Goal: Task Accomplishment & Management: Manage account settings

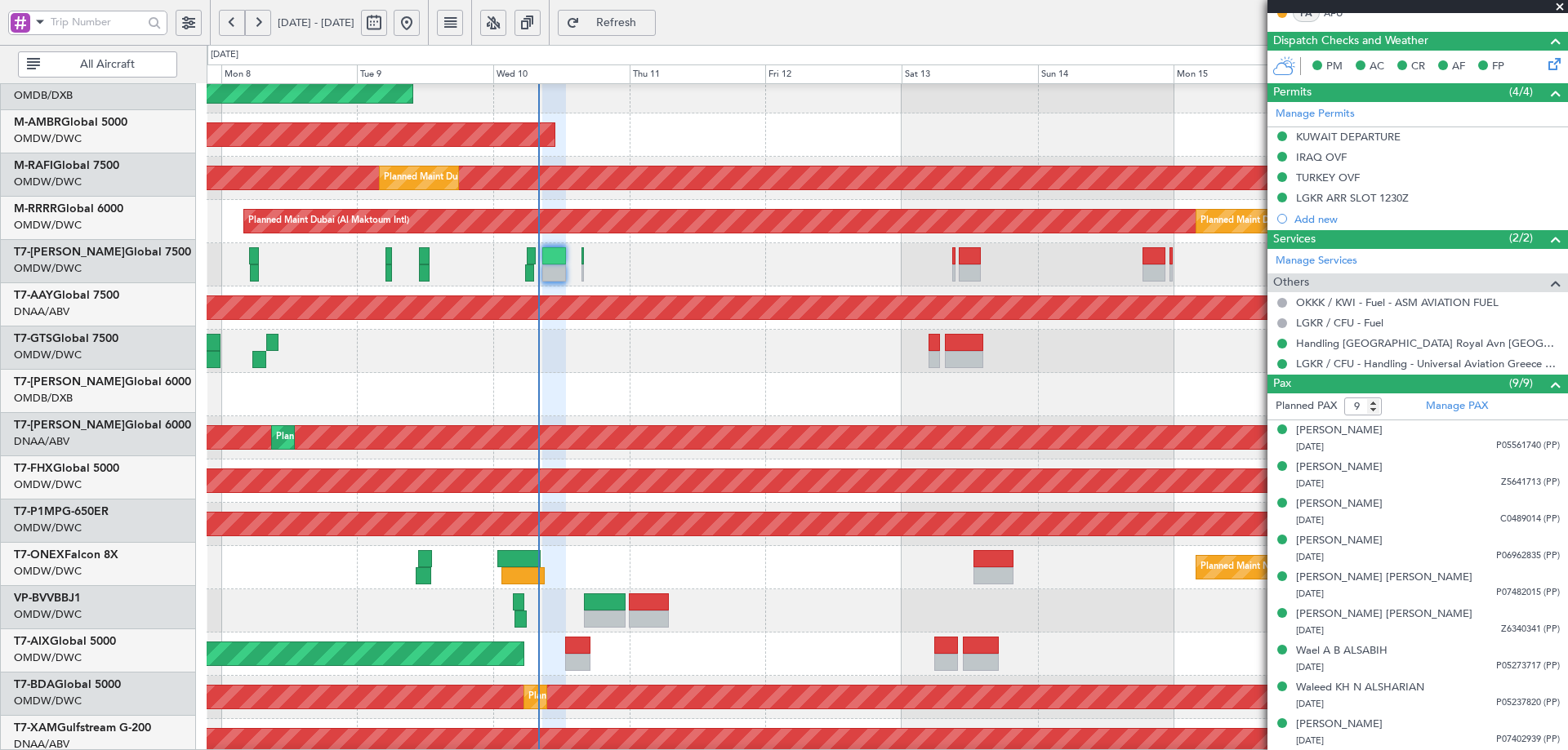
scroll to position [144, 0]
click at [553, 338] on div at bounding box center [887, 351] width 1361 height 43
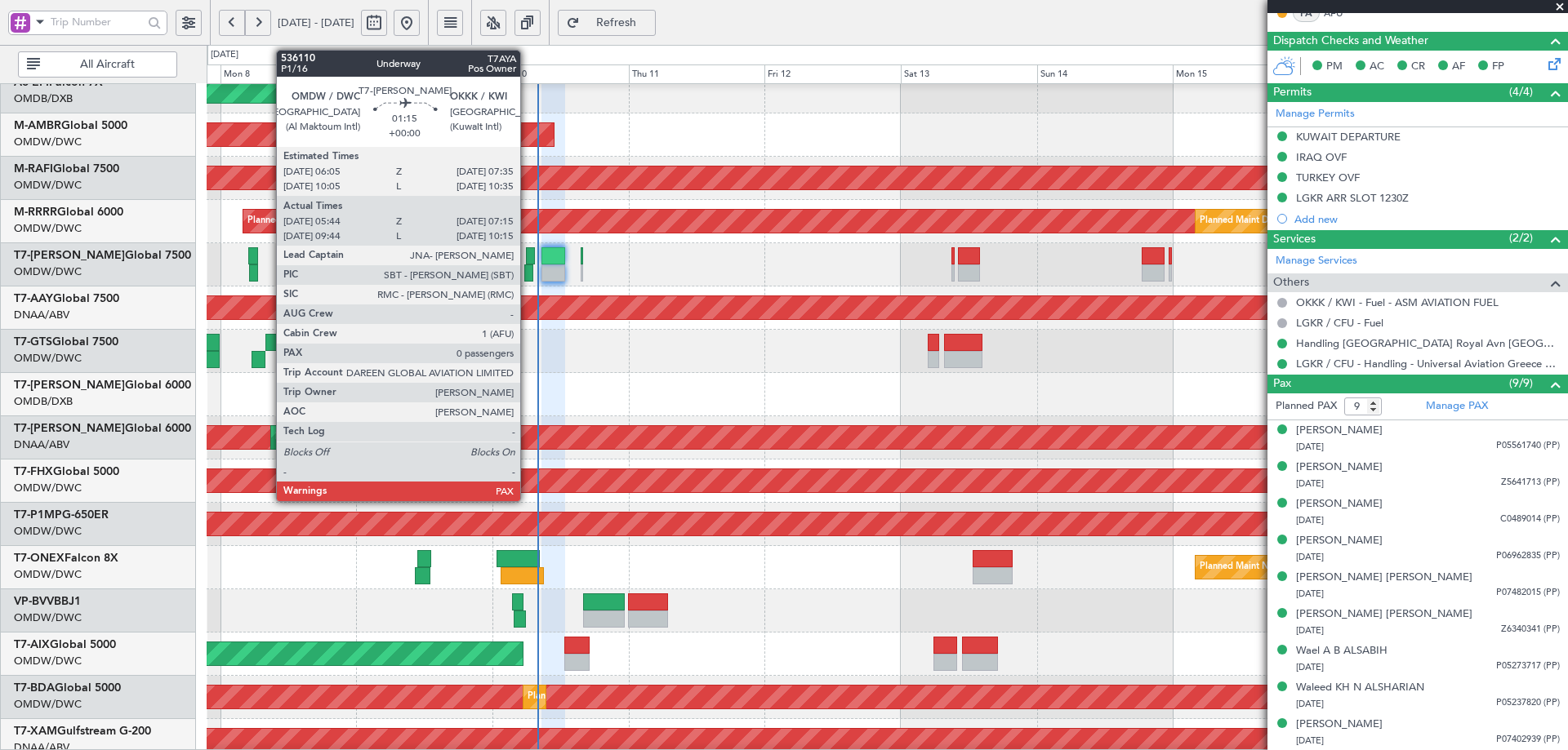
click at [528, 260] on div at bounding box center [531, 256] width 9 height 17
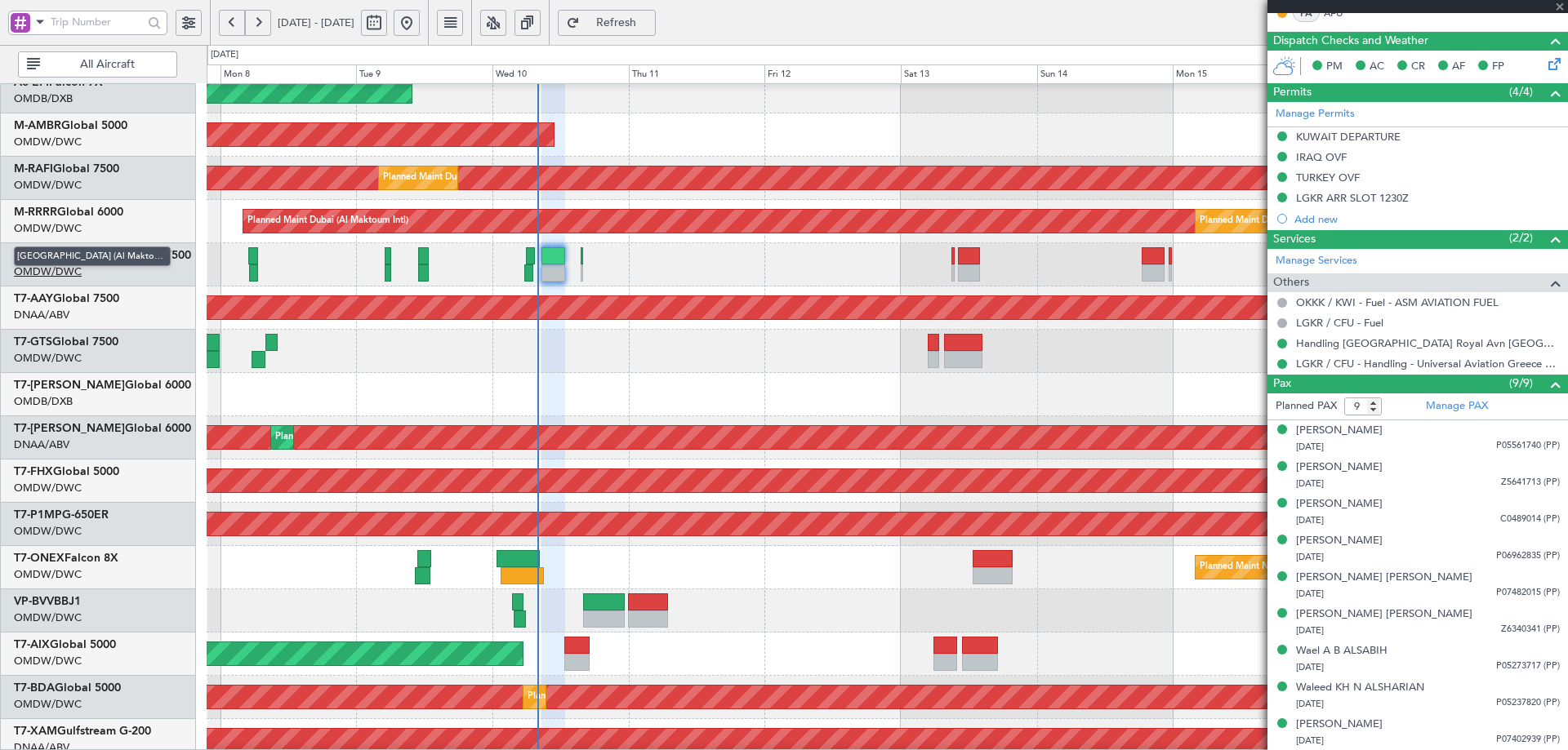
type input "05:54"
type input "07:10"
type input "0"
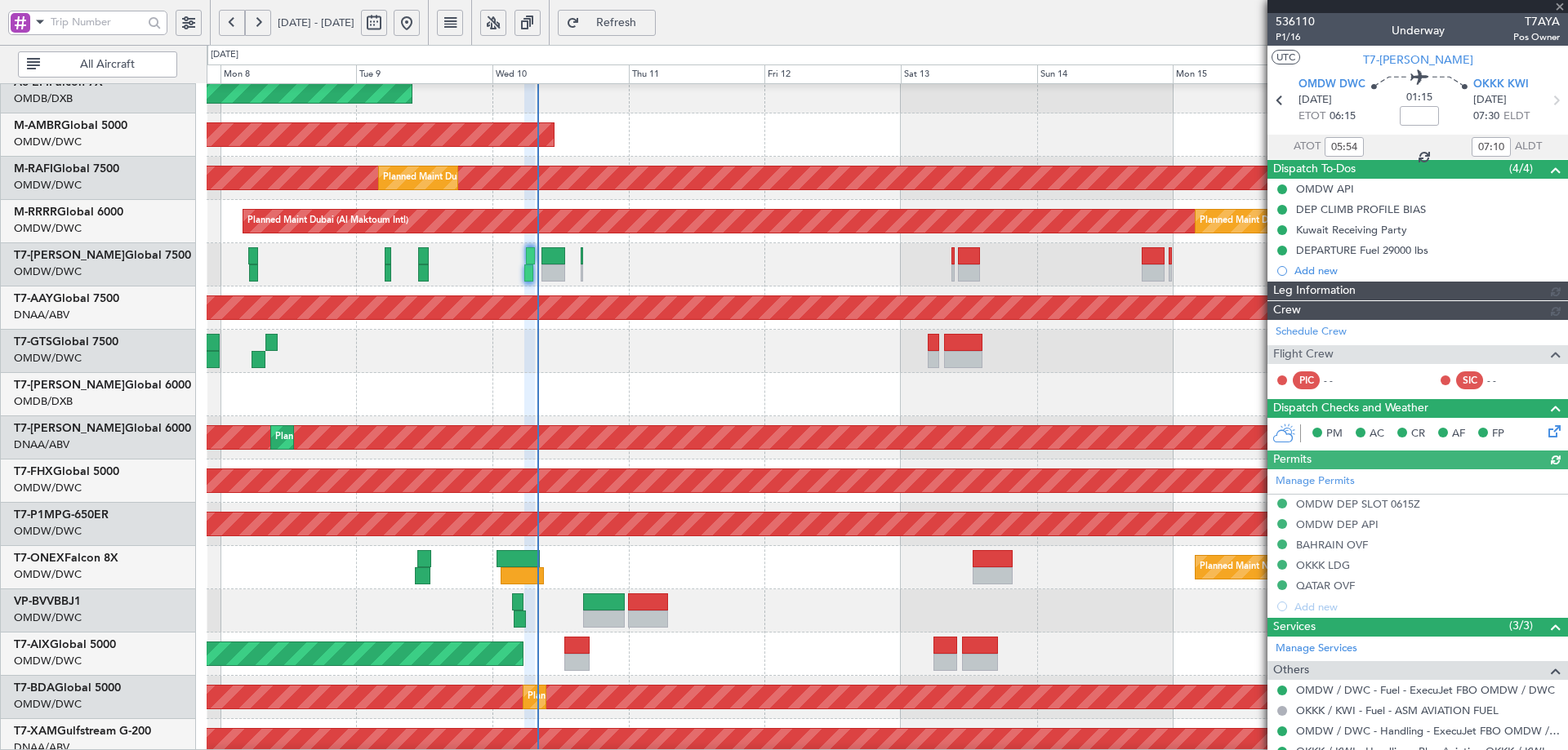
type input "[PERSON_NAME] ([PERSON_NAME])"
type input "7171"
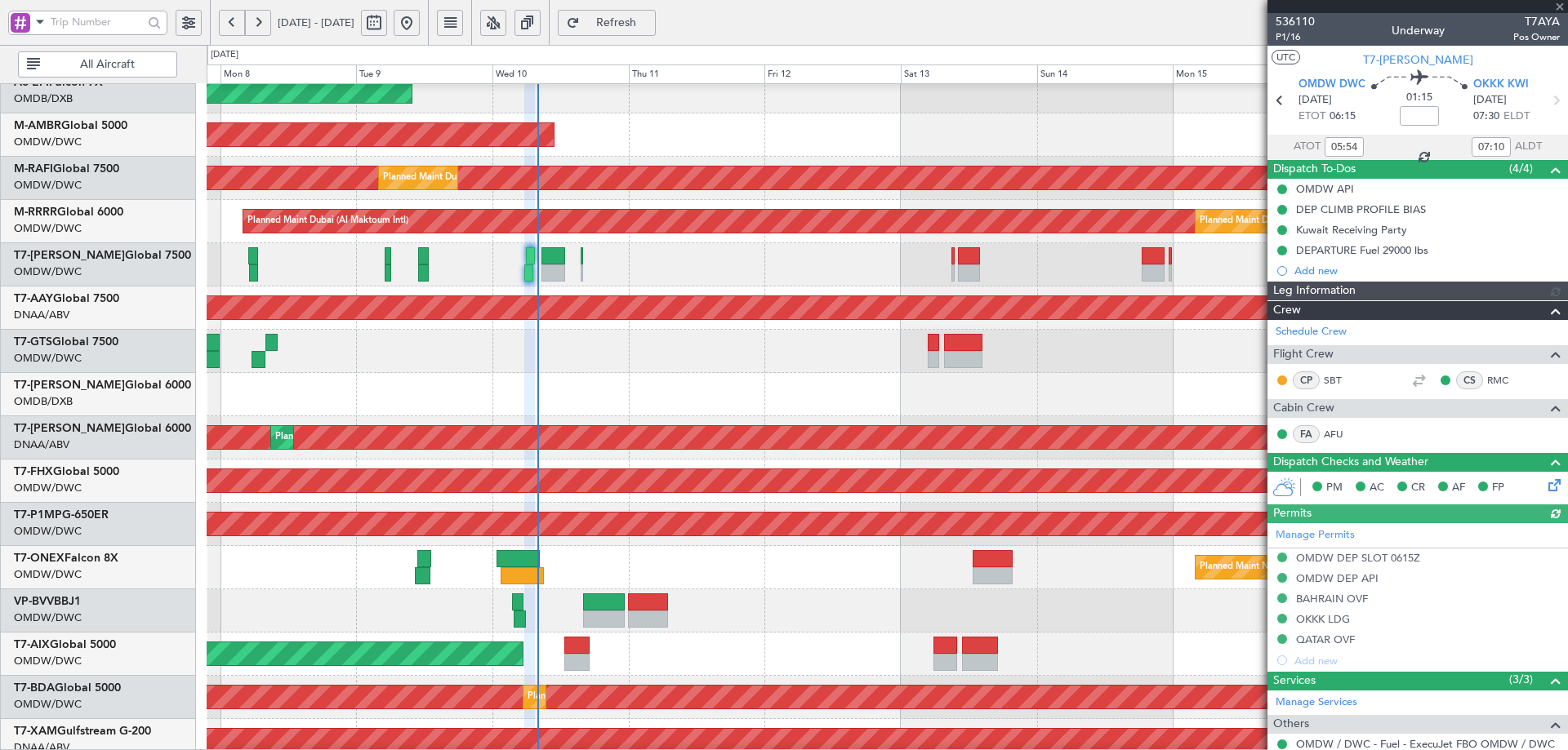
type input "[PERSON_NAME] ([PERSON_NAME])"
type input "7171"
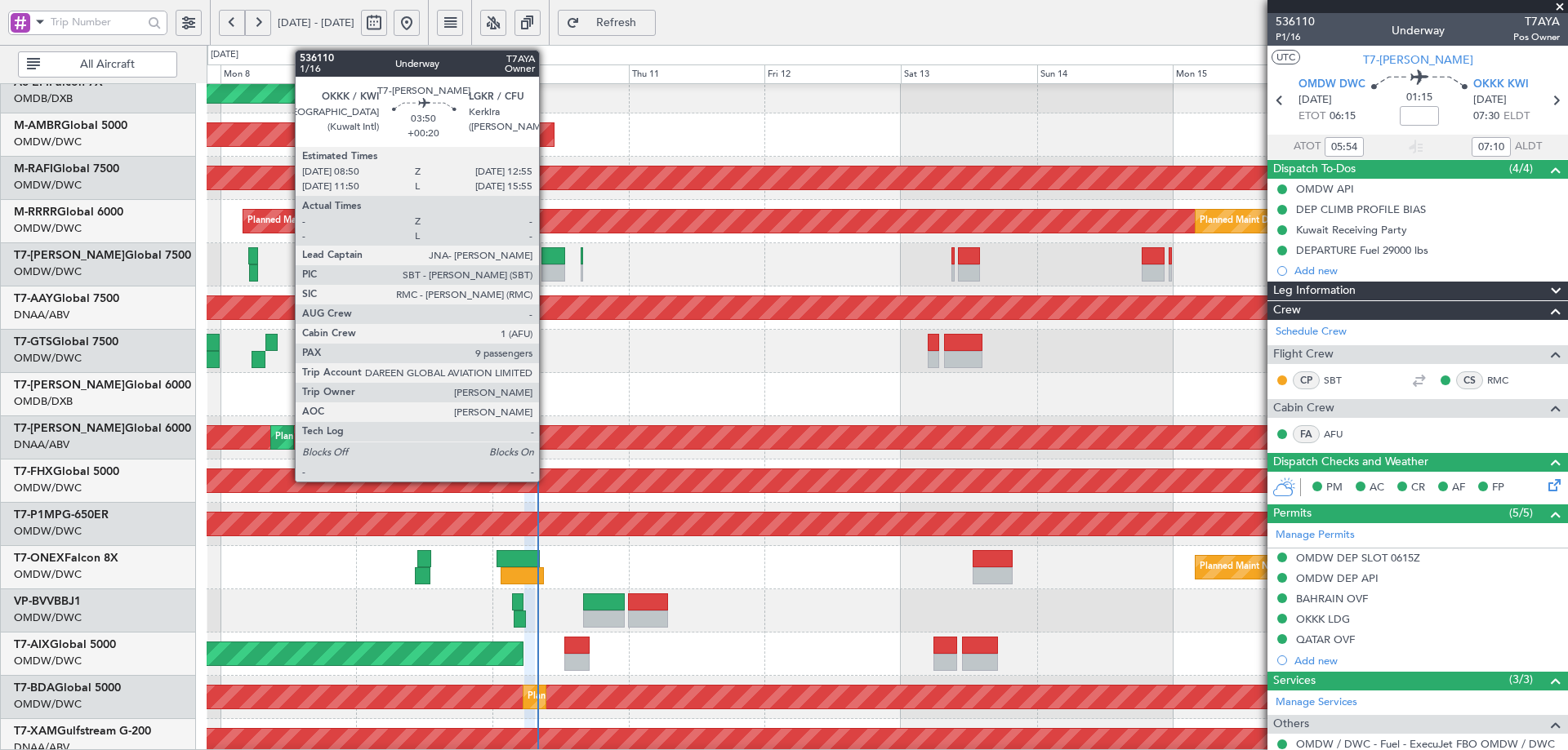
click at [550, 255] on div at bounding box center [554, 256] width 24 height 17
click at [551, 254] on div at bounding box center [554, 256] width 24 height 17
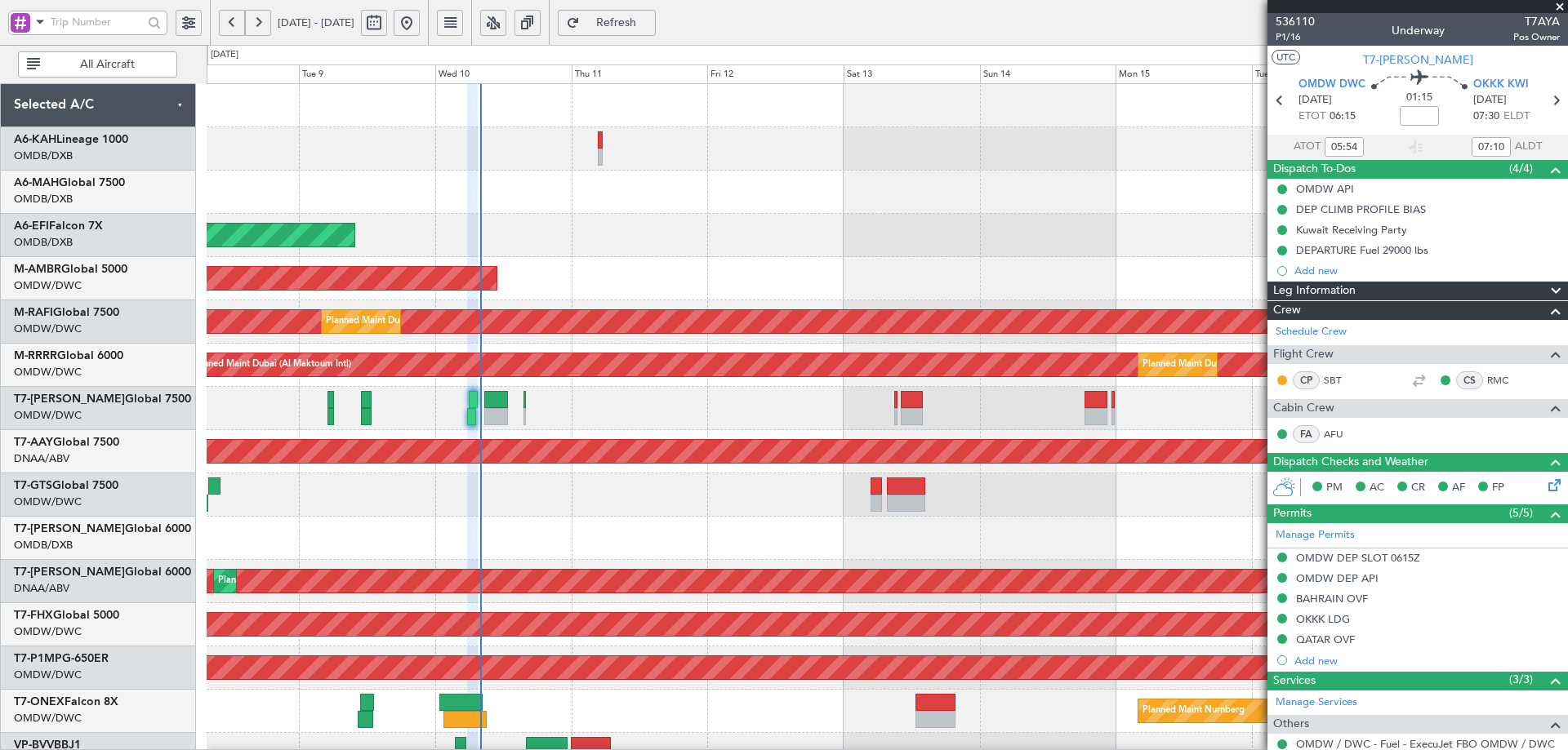
click at [514, 446] on div "Planned Maint Dubai (Al Maktoum Intl) AOG Maint [GEOGRAPHIC_DATA] (Al Maktoum I…" at bounding box center [887, 560] width 1361 height 952
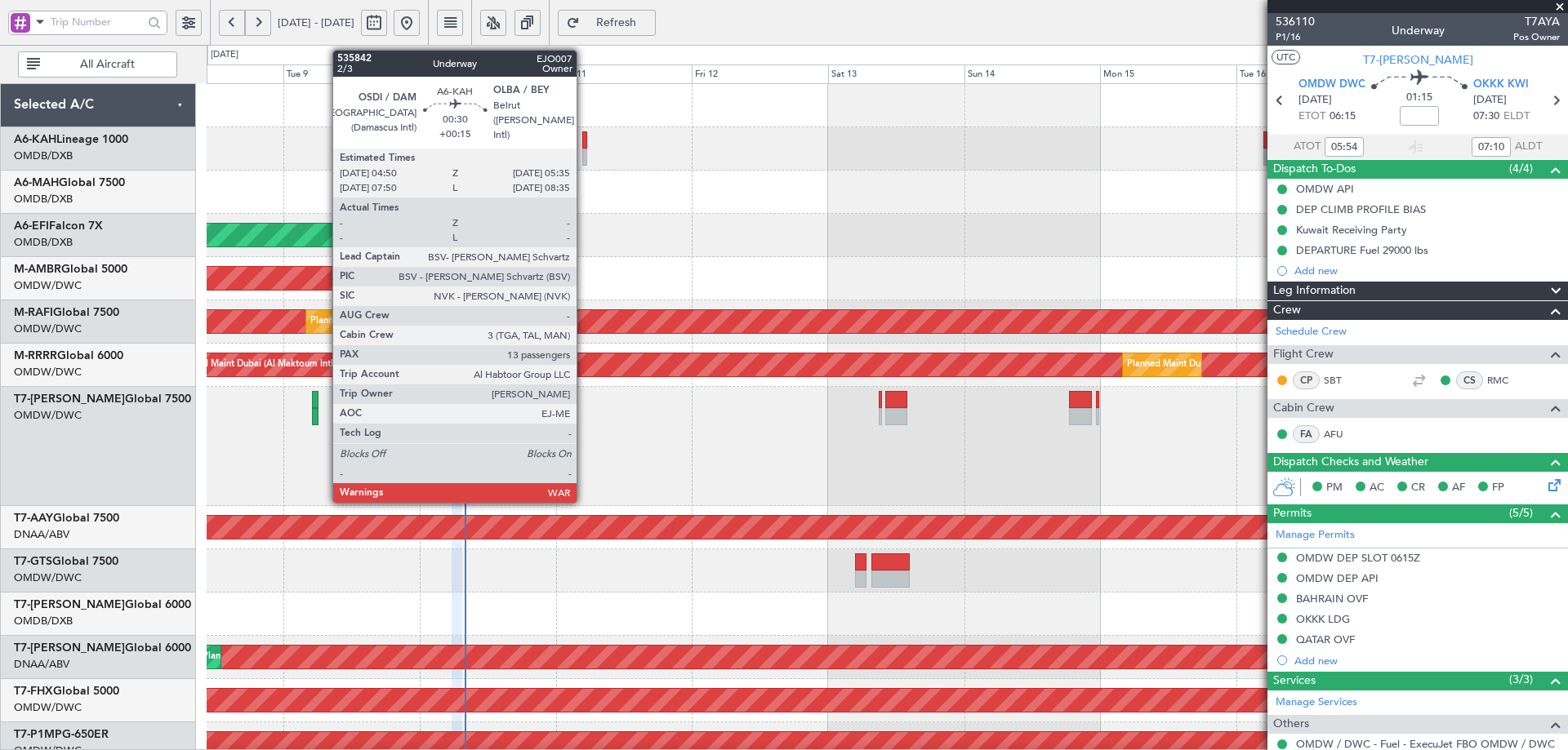
click at [584, 142] on div at bounding box center [585, 140] width 5 height 17
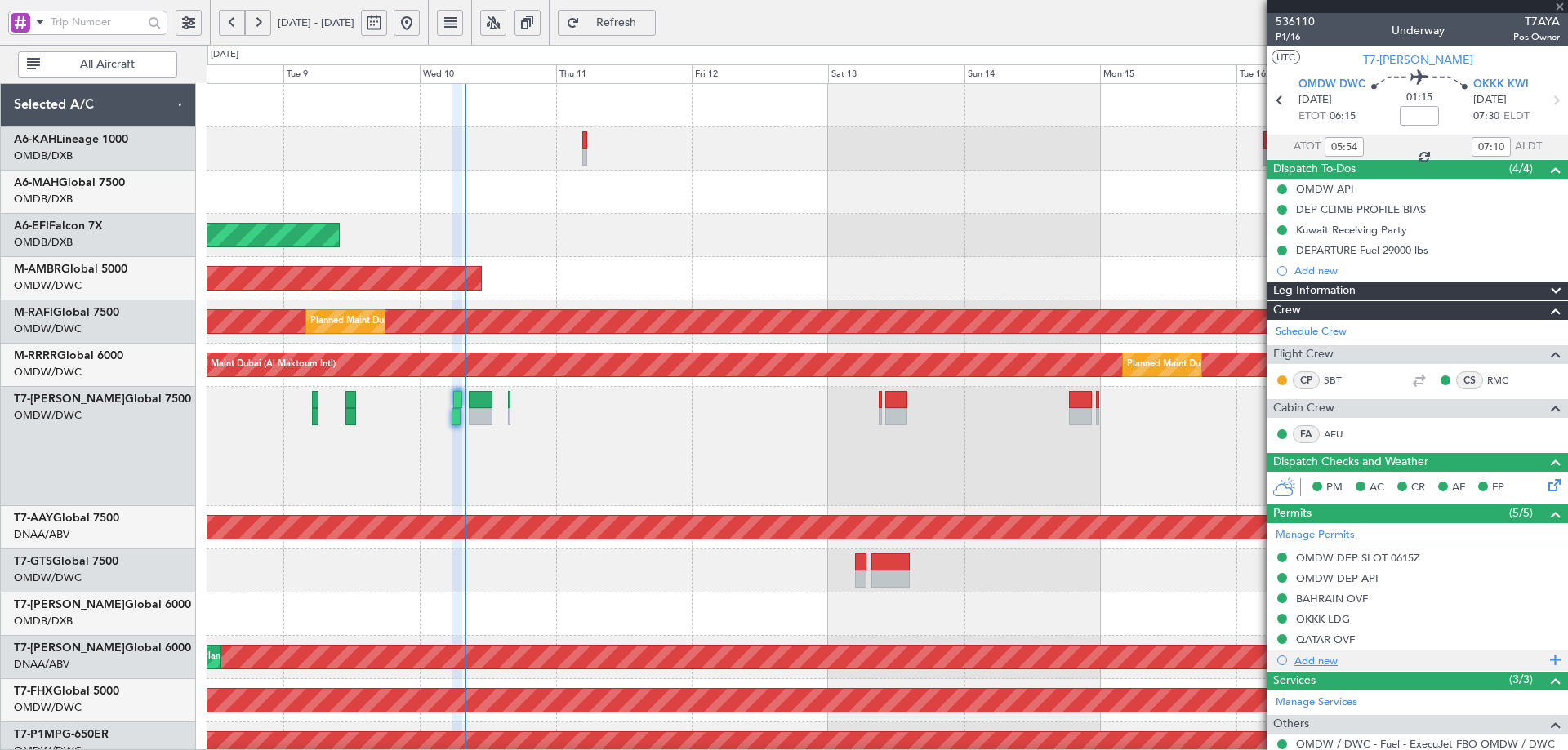
type input "+00:15"
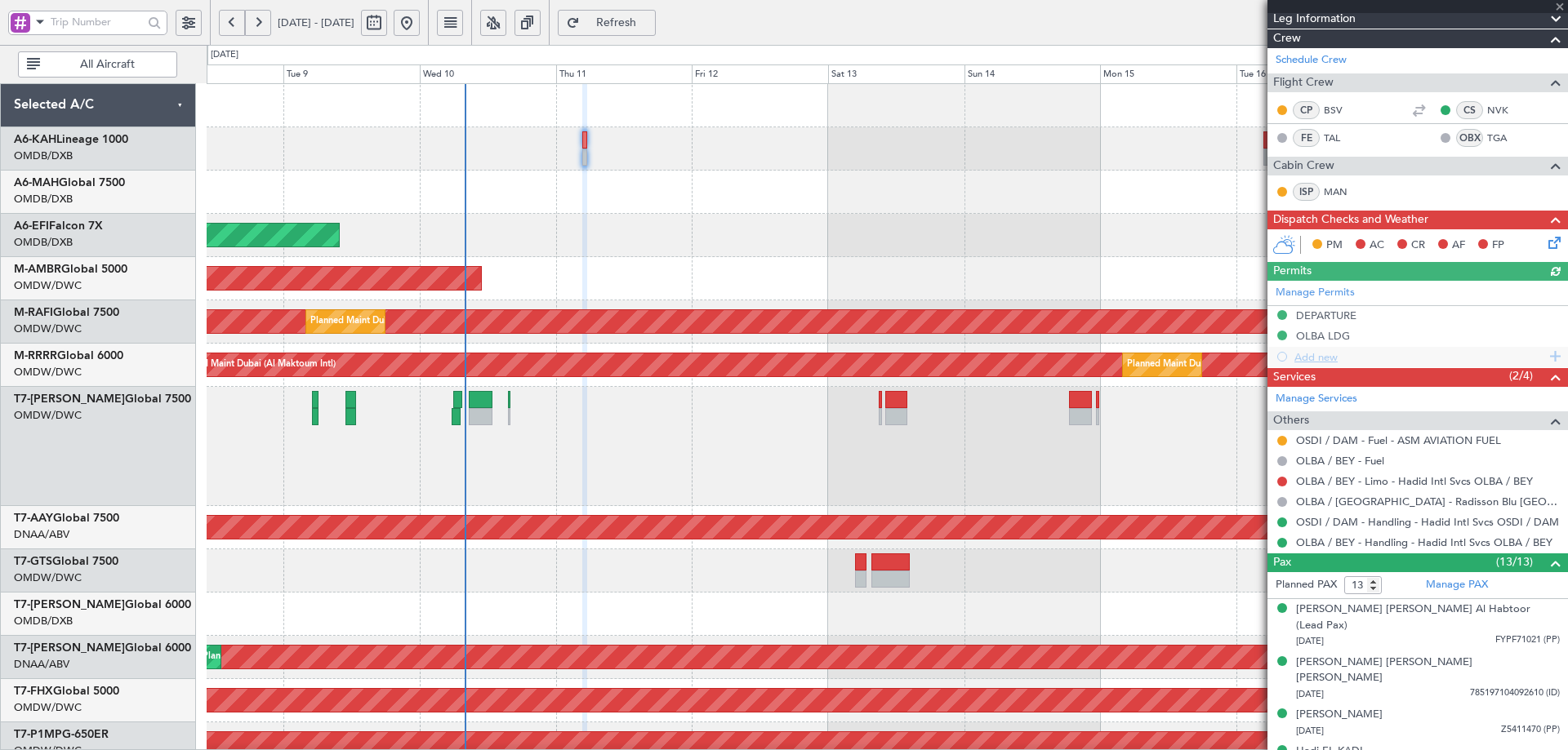
scroll to position [250, 0]
click at [1468, 547] on link "OLBA / BEY - Handling - Hadid Intl Svcs OLBA / BEY" at bounding box center [1424, 543] width 256 height 14
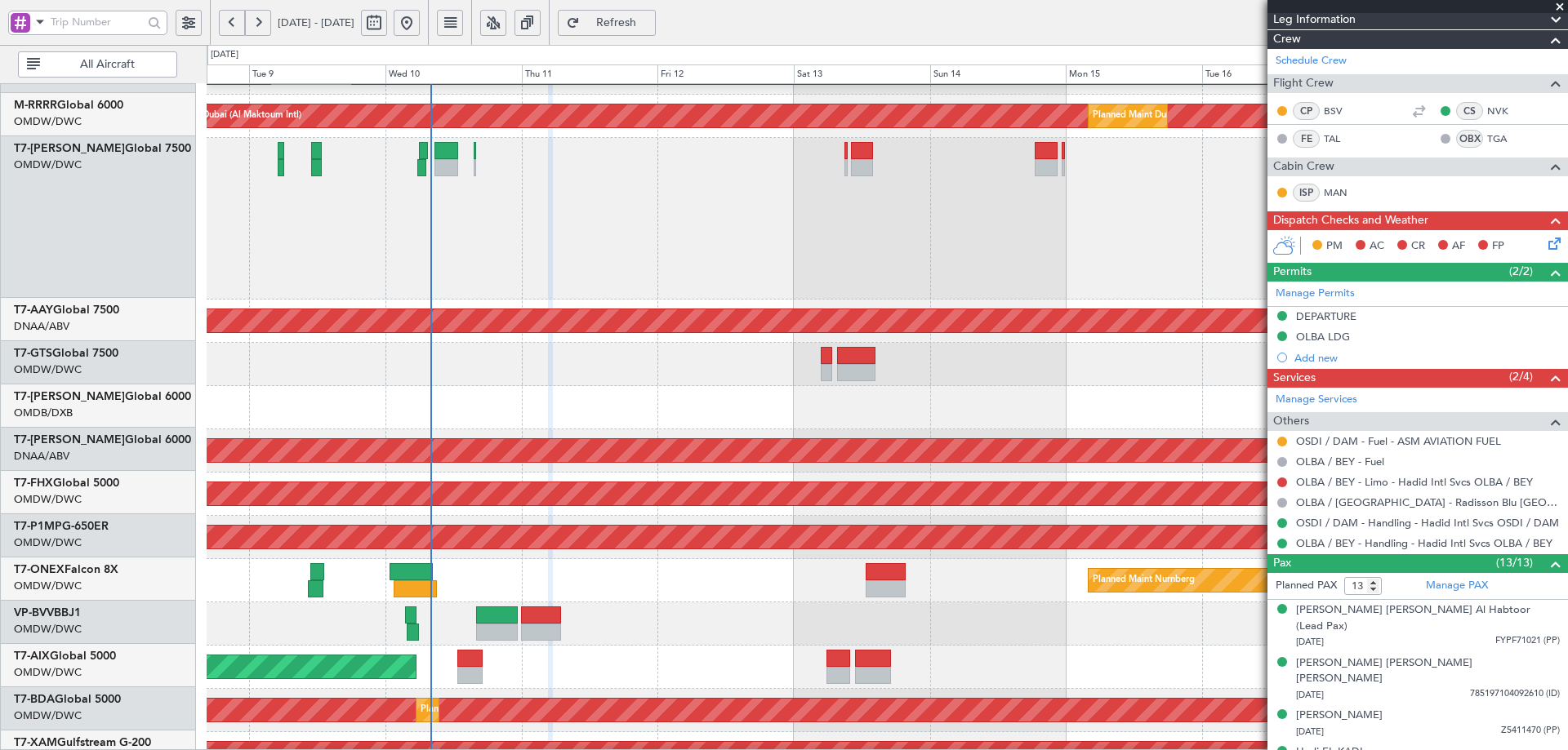
click at [514, 338] on div "Planned Maint Dubai (Al Maktoum Intl) Planned Maint [GEOGRAPHIC_DATA] (Al Makto…" at bounding box center [887, 369] width 1361 height 1070
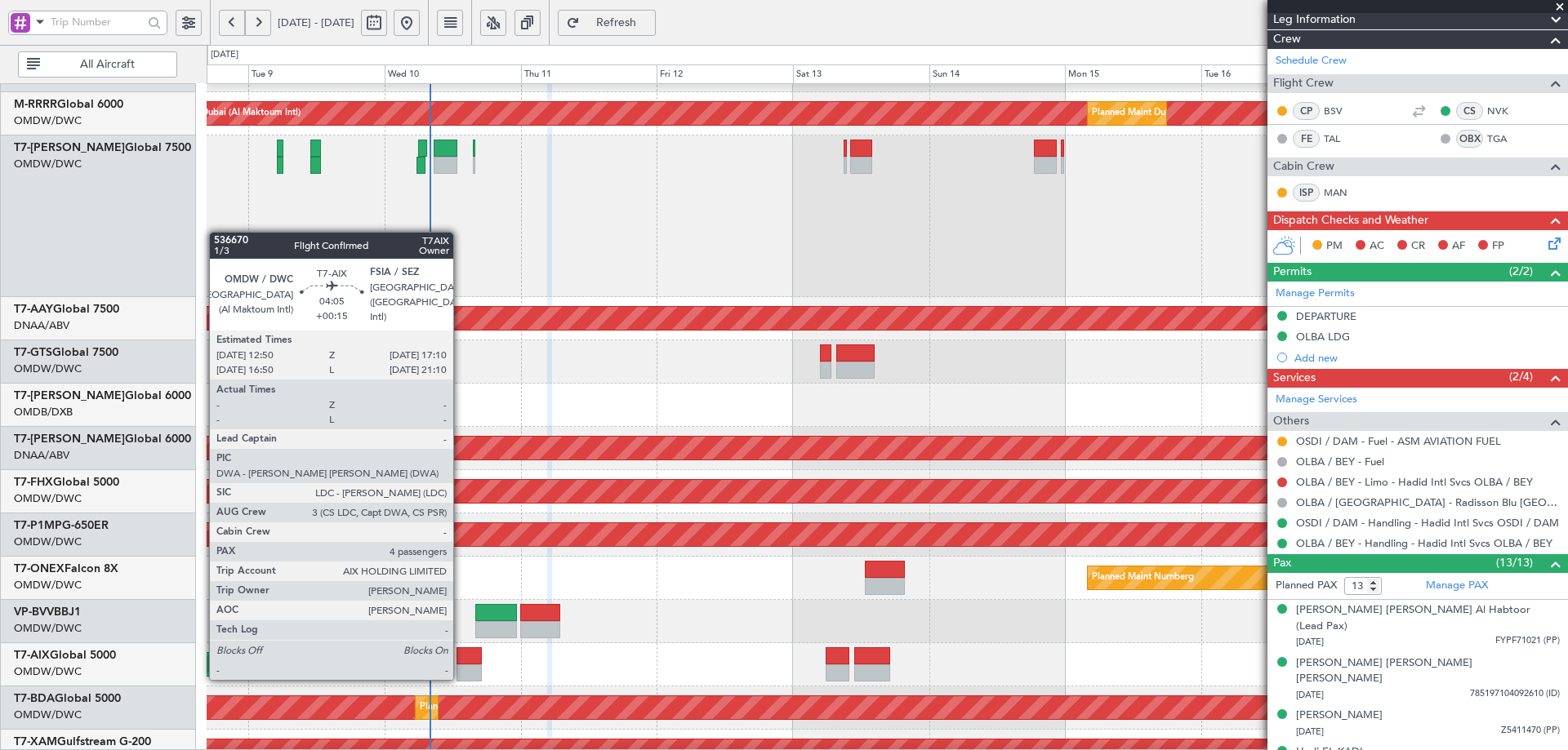
click at [461, 661] on div at bounding box center [469, 656] width 26 height 17
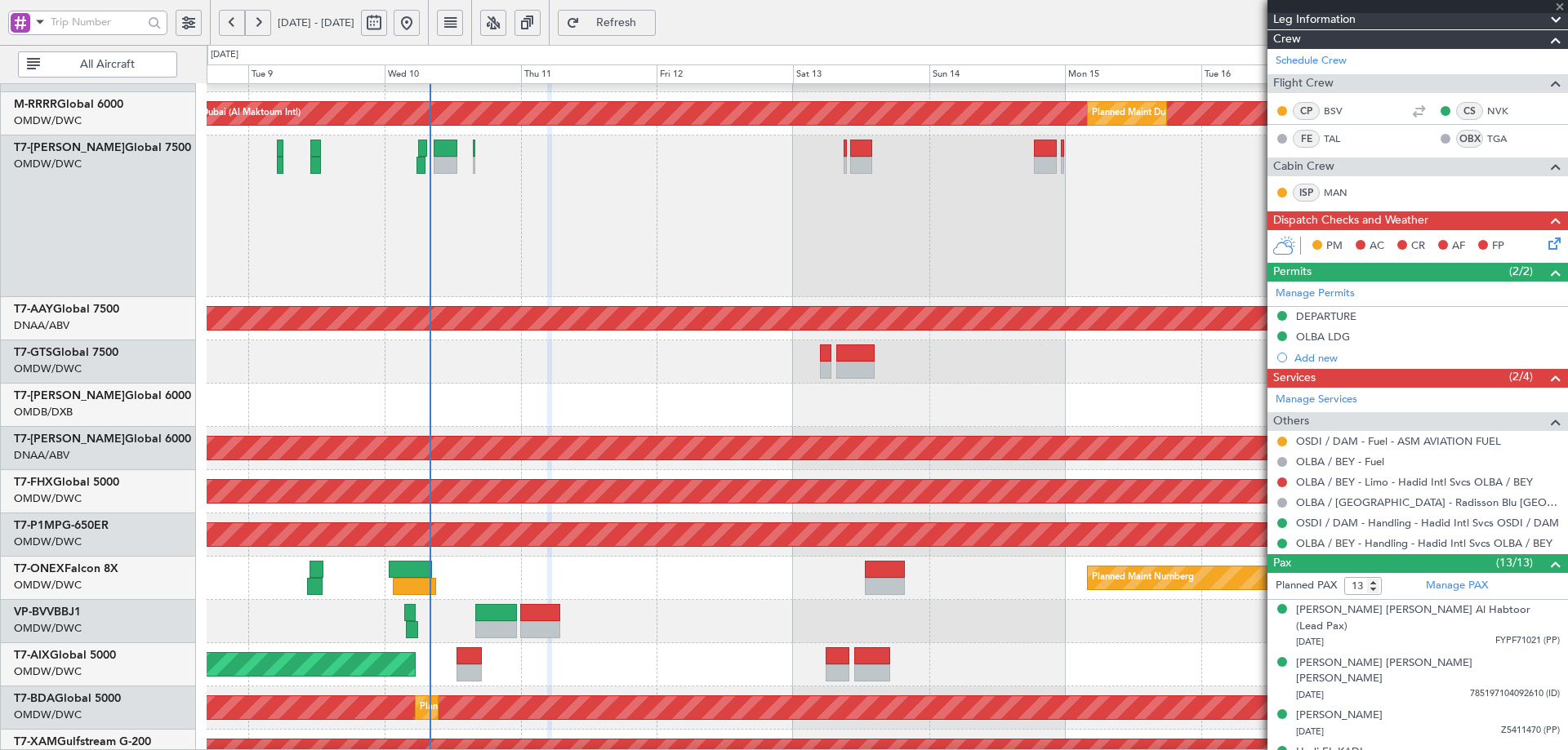
click at [461, 661] on div at bounding box center [469, 656] width 26 height 17
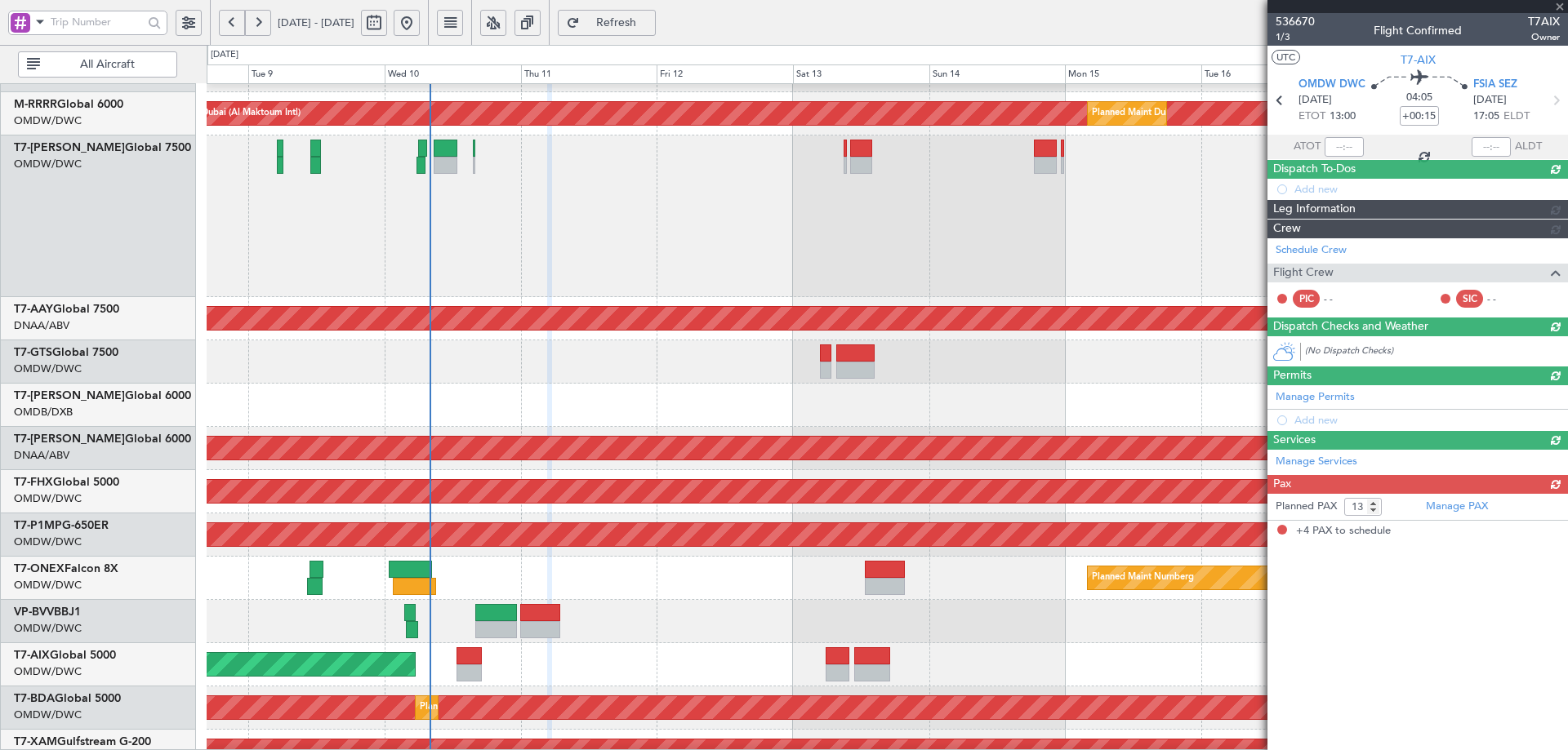
type input "4"
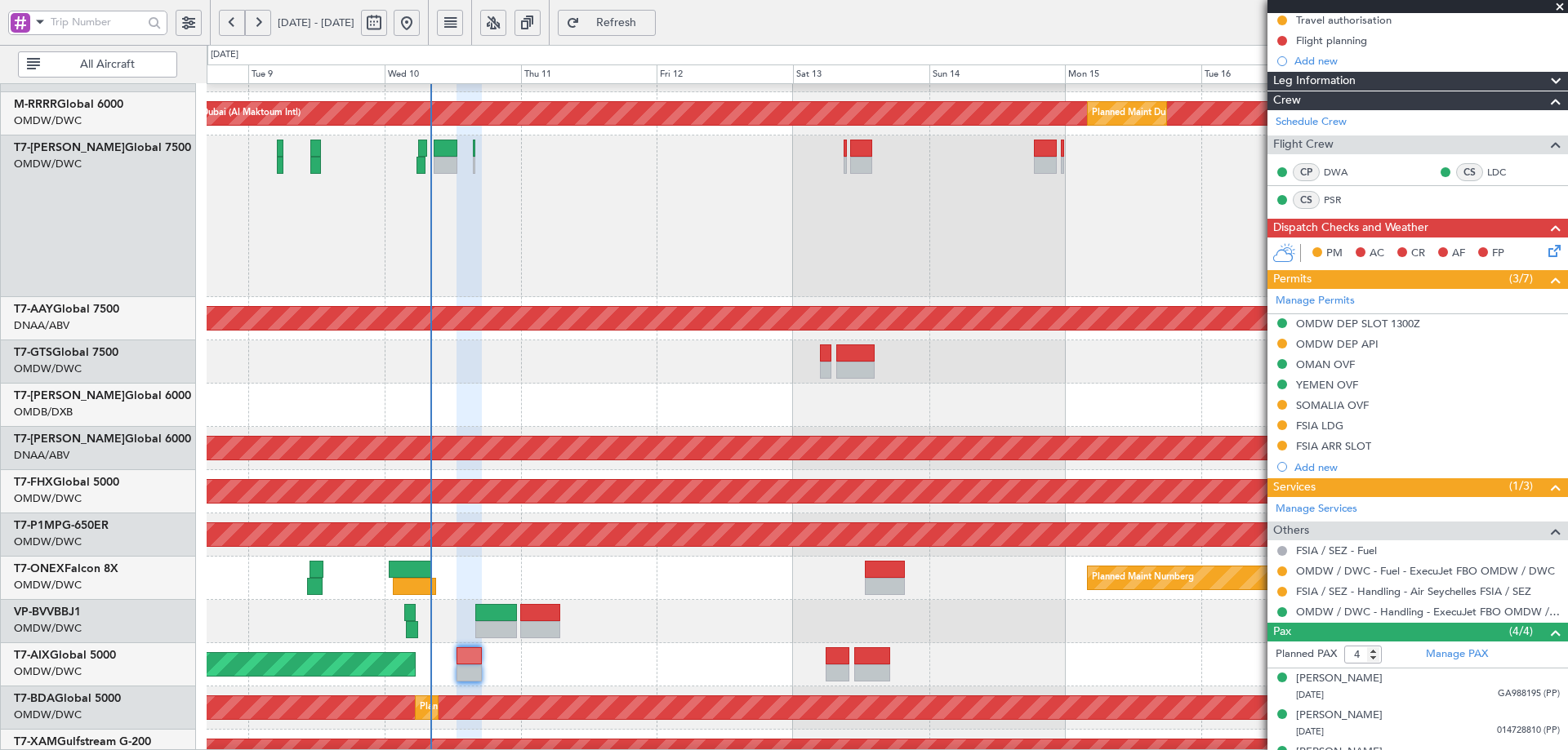
scroll to position [0, 0]
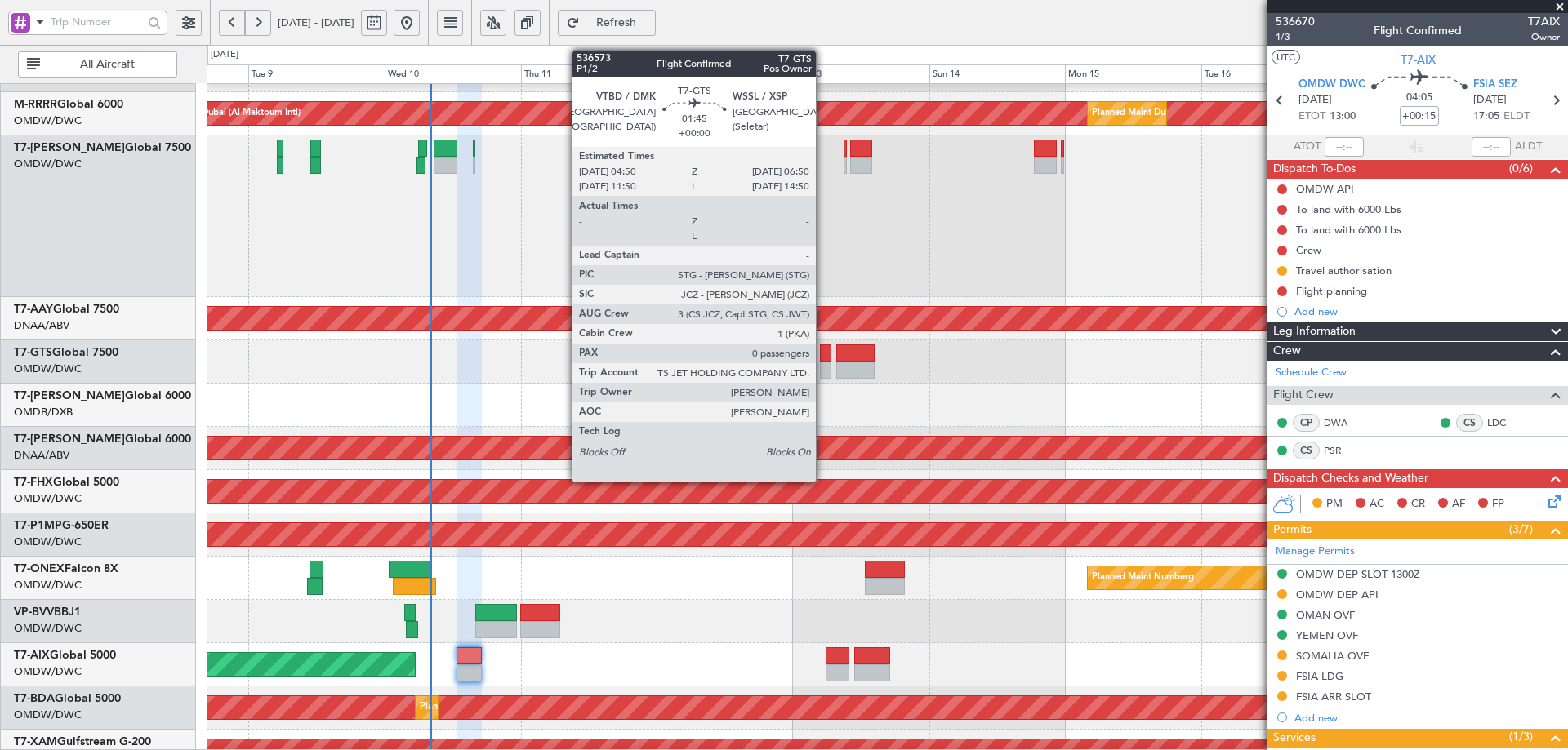
click at [824, 352] on div at bounding box center [825, 353] width 11 height 17
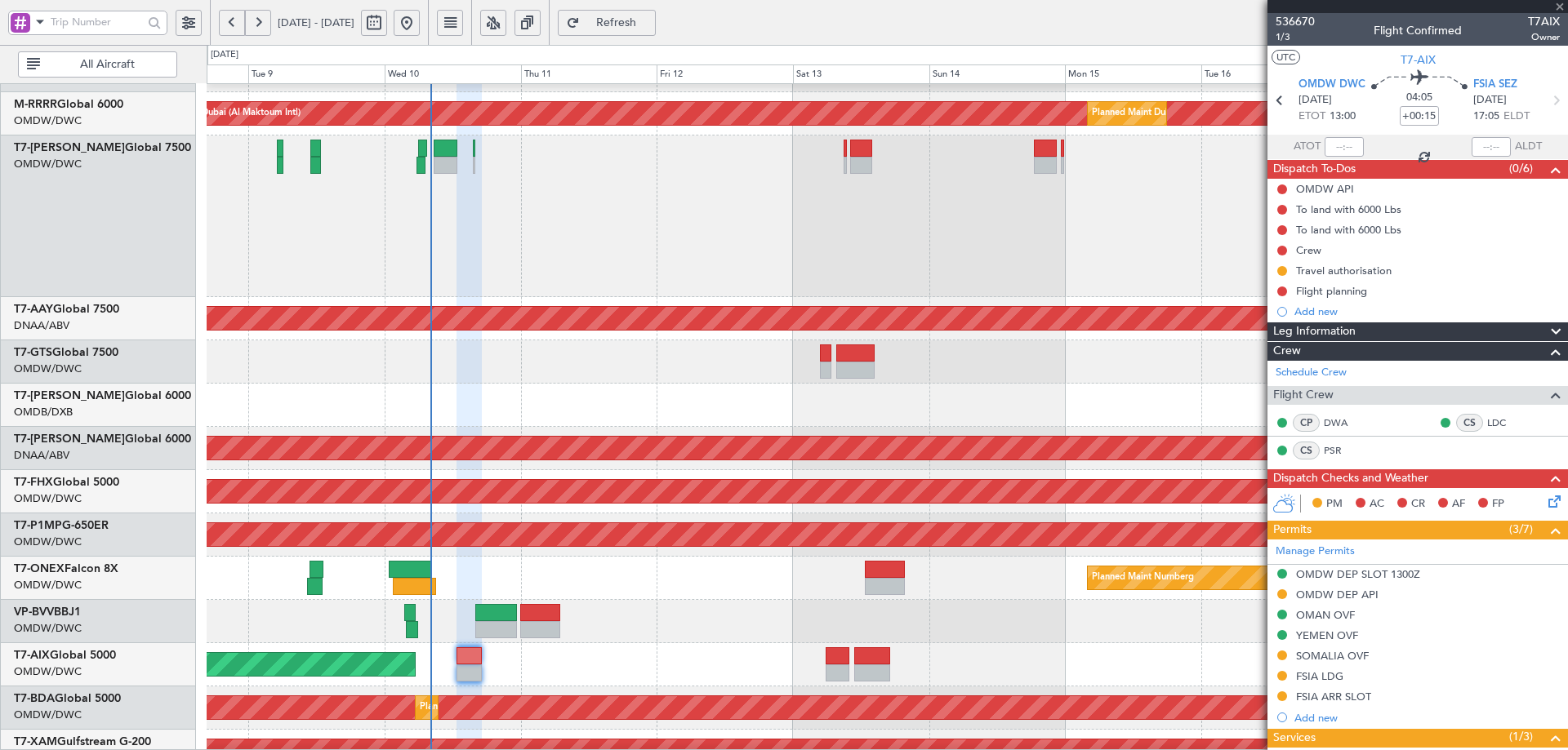
type input "0"
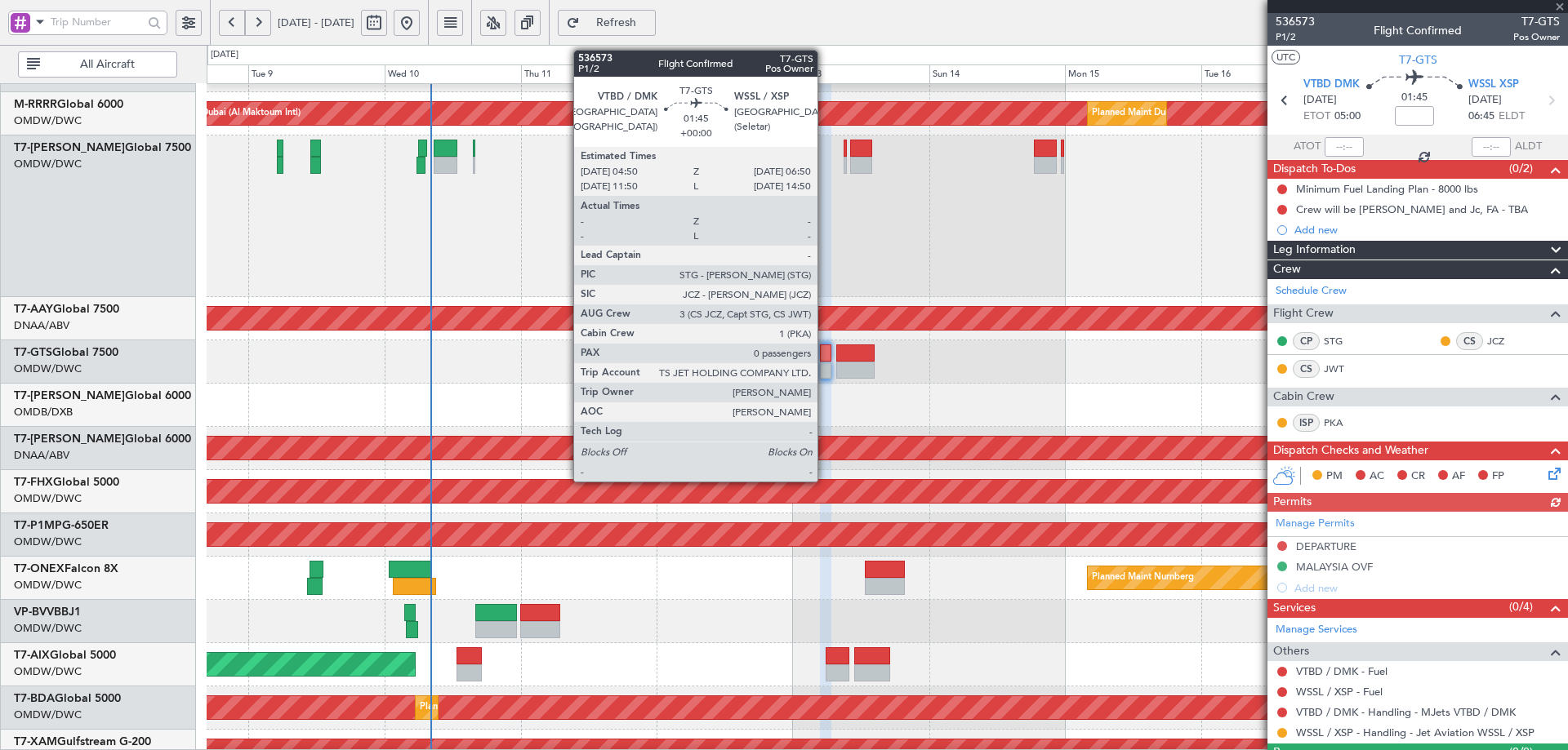
click at [825, 352] on div at bounding box center [825, 353] width 11 height 17
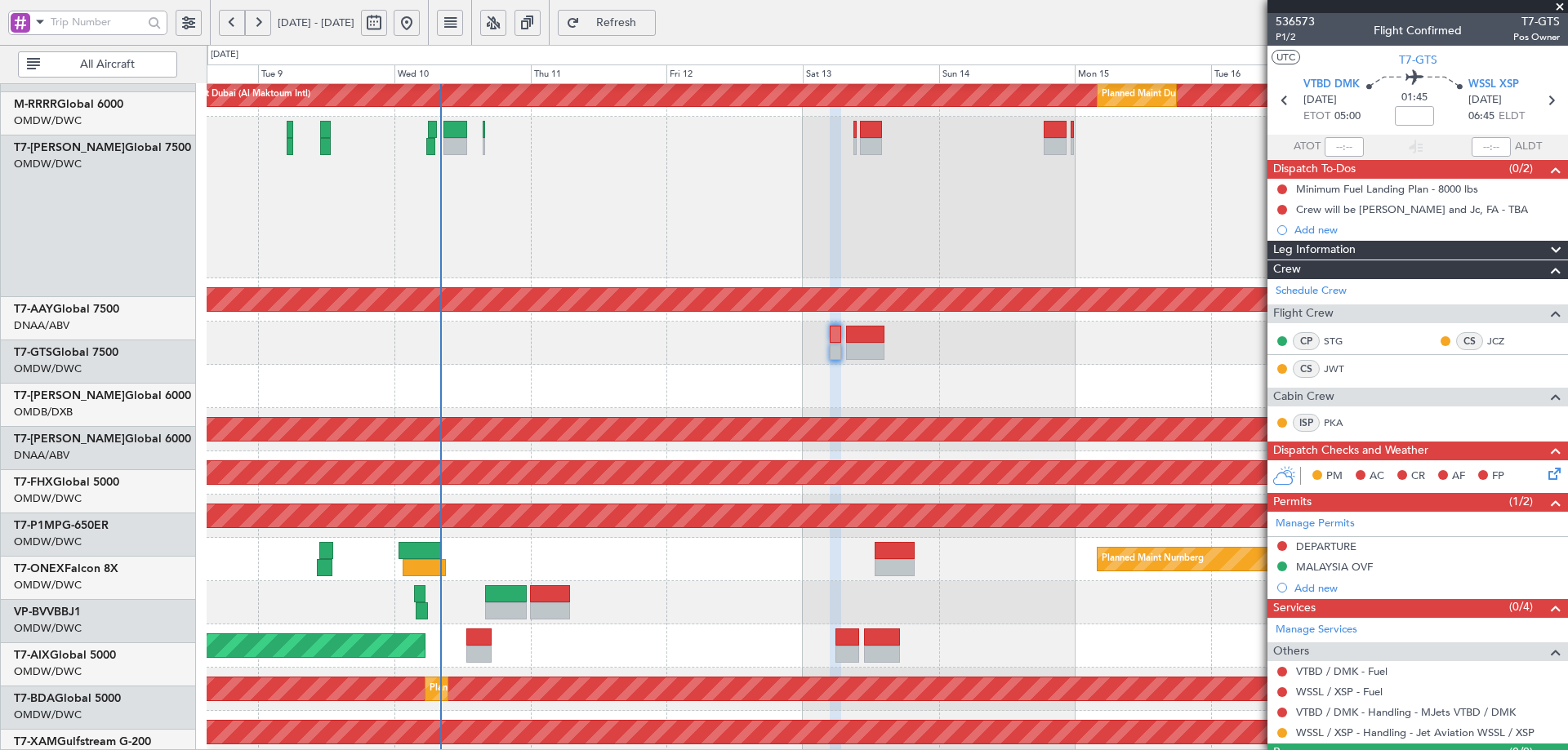
scroll to position [404, 0]
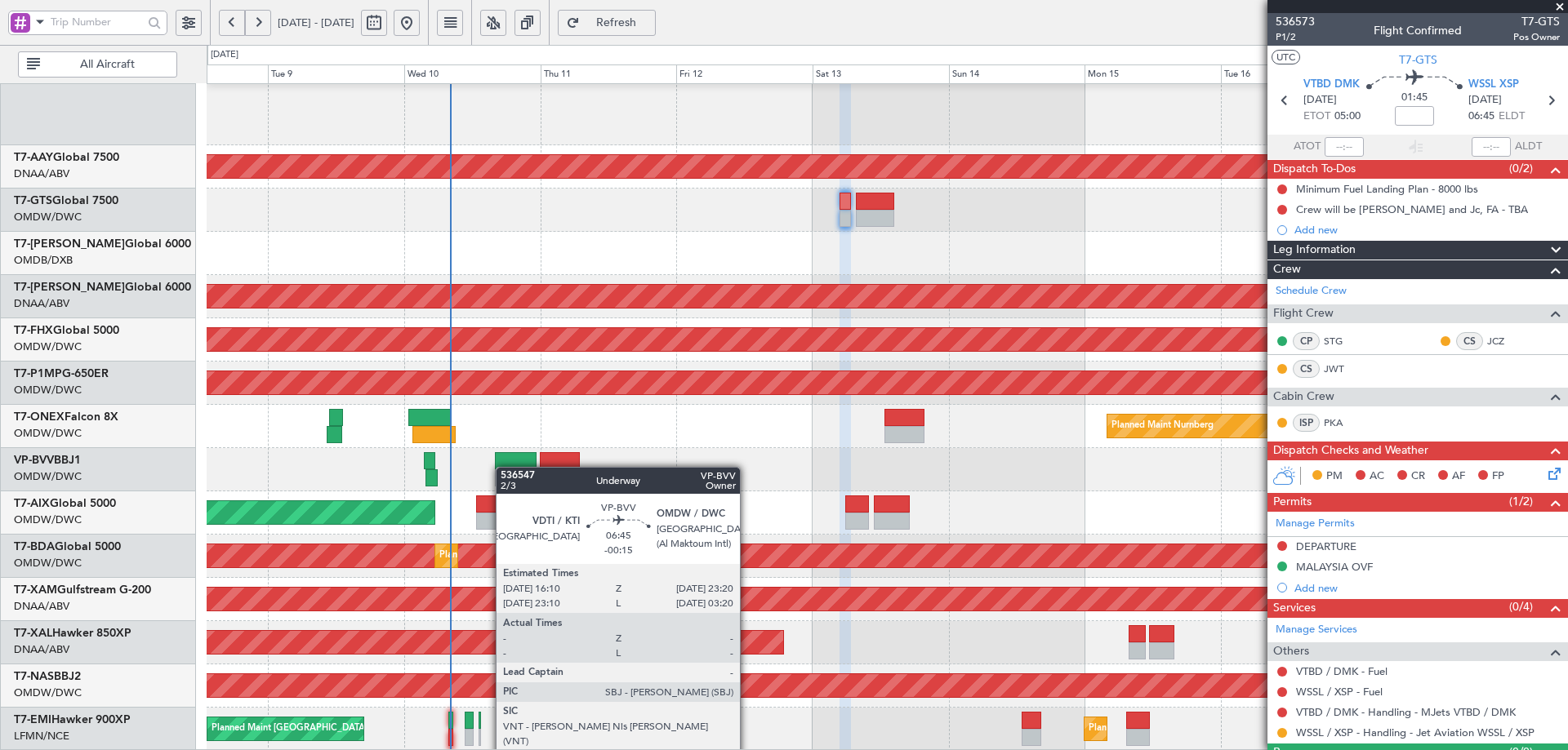
click at [503, 463] on div "Unplanned Maint [GEOGRAPHIC_DATA] (Al Maktoum Intl) AOG Maint [GEOGRAPHIC_DATA]…" at bounding box center [887, 215] width 1361 height 1070
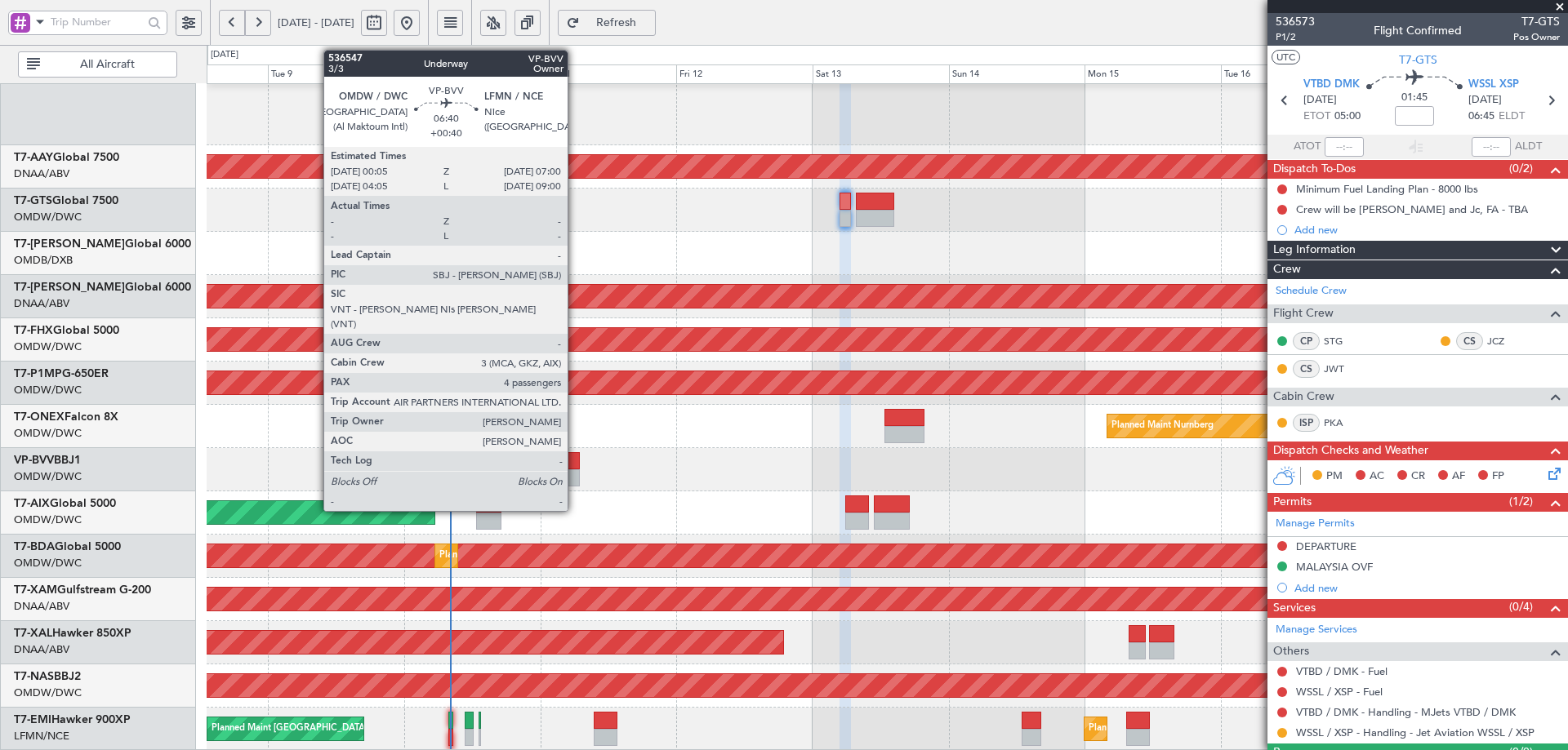
click at [575, 460] on div at bounding box center [560, 461] width 40 height 17
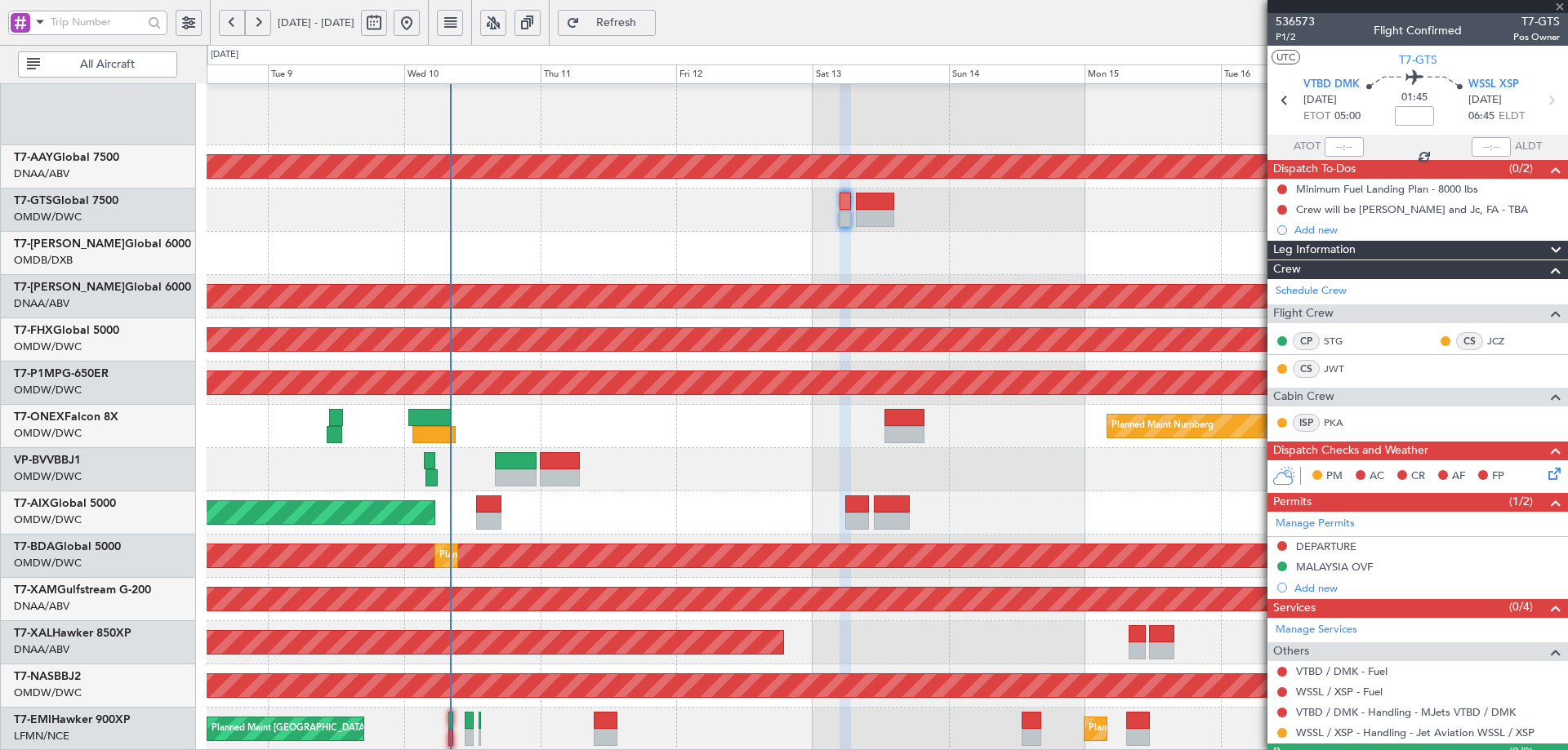
click at [574, 461] on div at bounding box center [560, 461] width 40 height 17
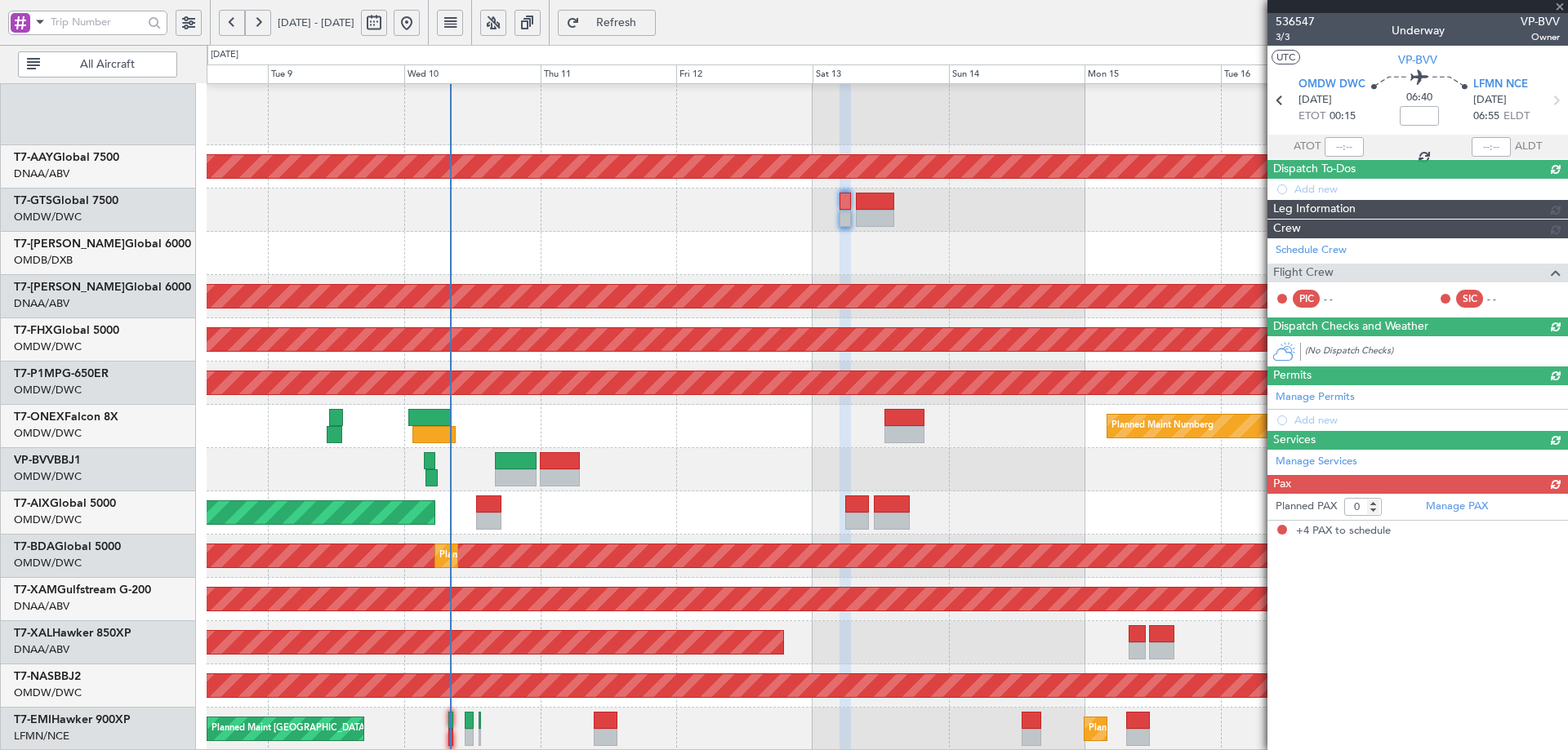
type input "+00:40"
type input "4"
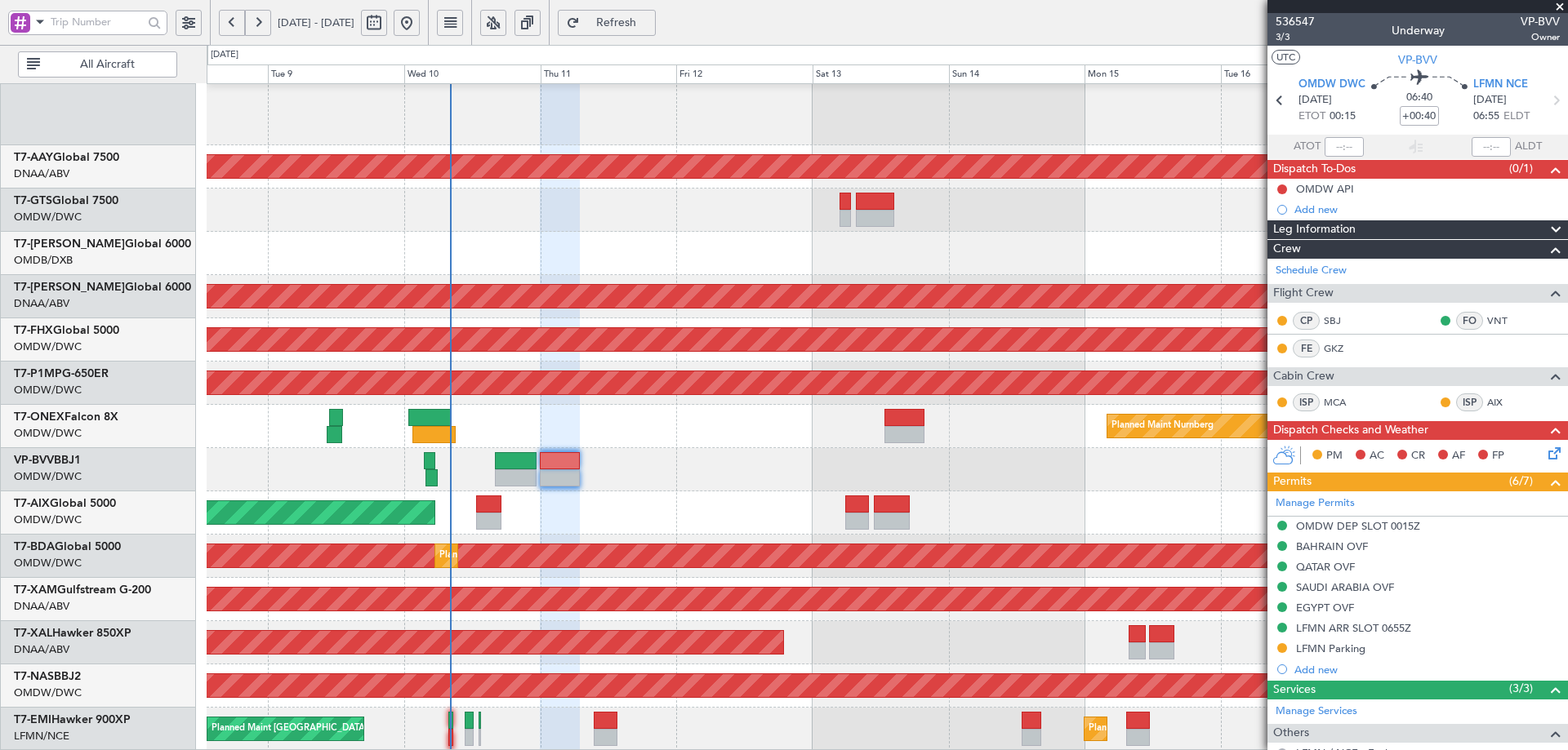
scroll to position [361, 0]
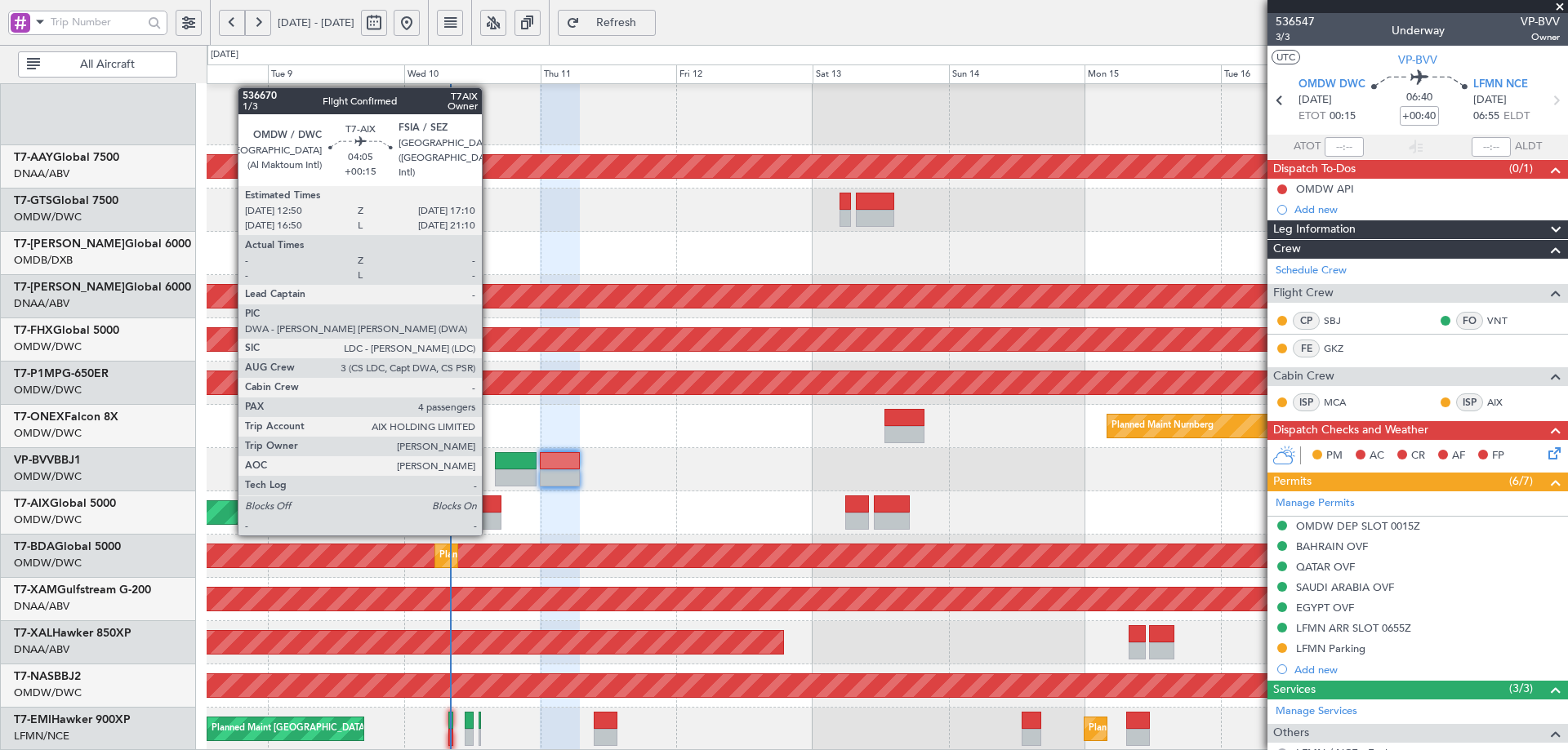
click at [489, 518] on div at bounding box center [489, 521] width 26 height 17
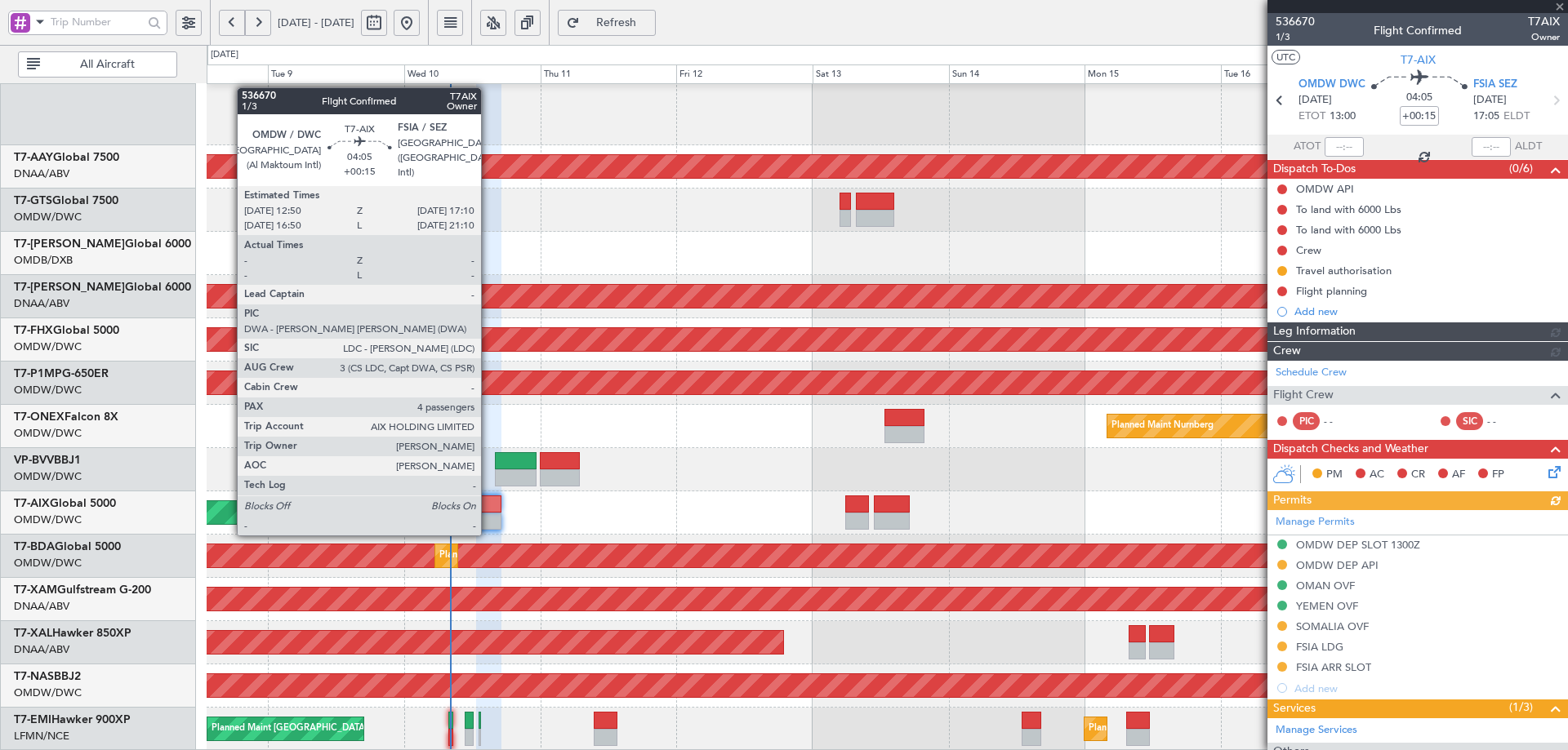
click at [488, 518] on div at bounding box center [489, 521] width 26 height 17
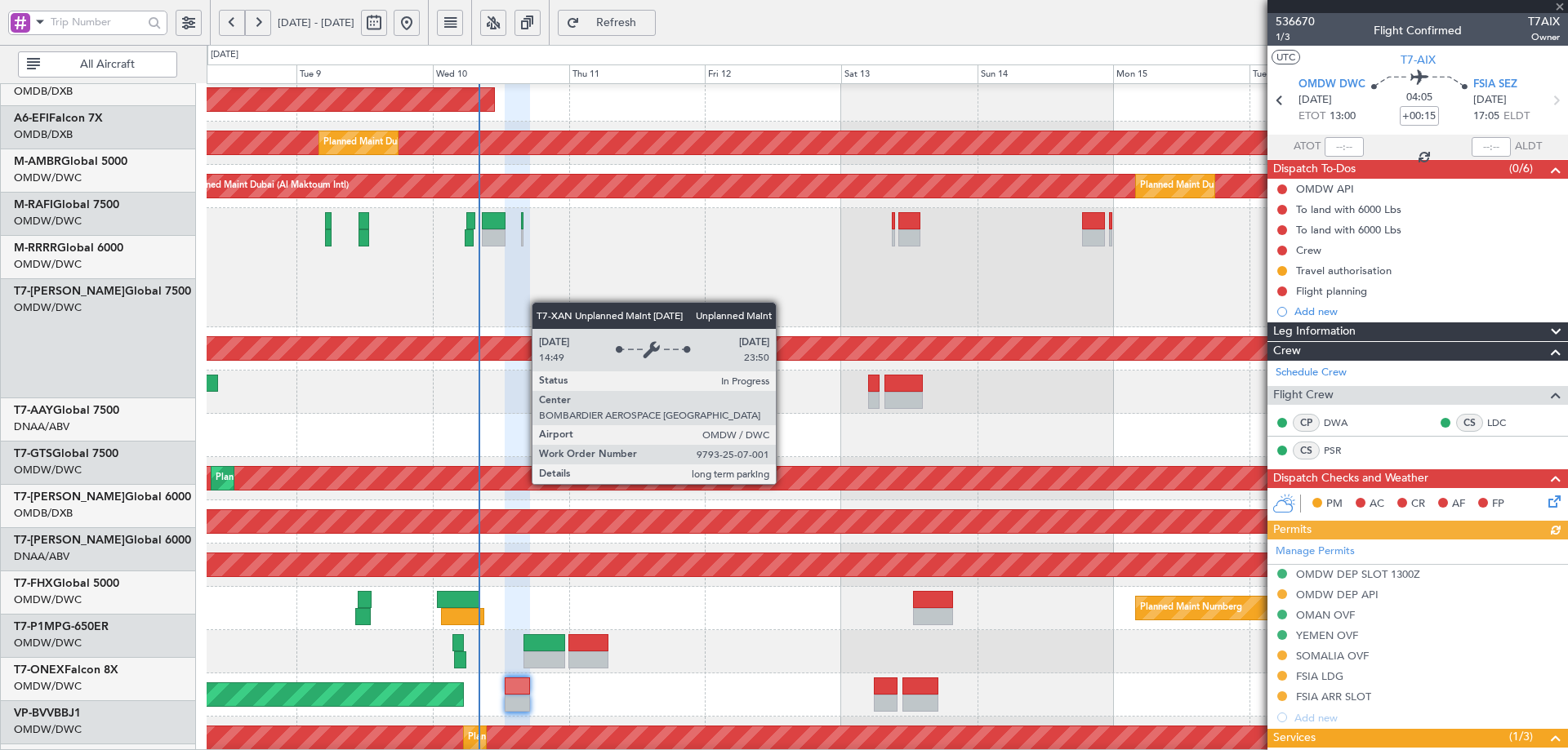
click at [571, 457] on div "AOG Maint [GEOGRAPHIC_DATA] (Dubai Intl)" at bounding box center [887, 435] width 1361 height 43
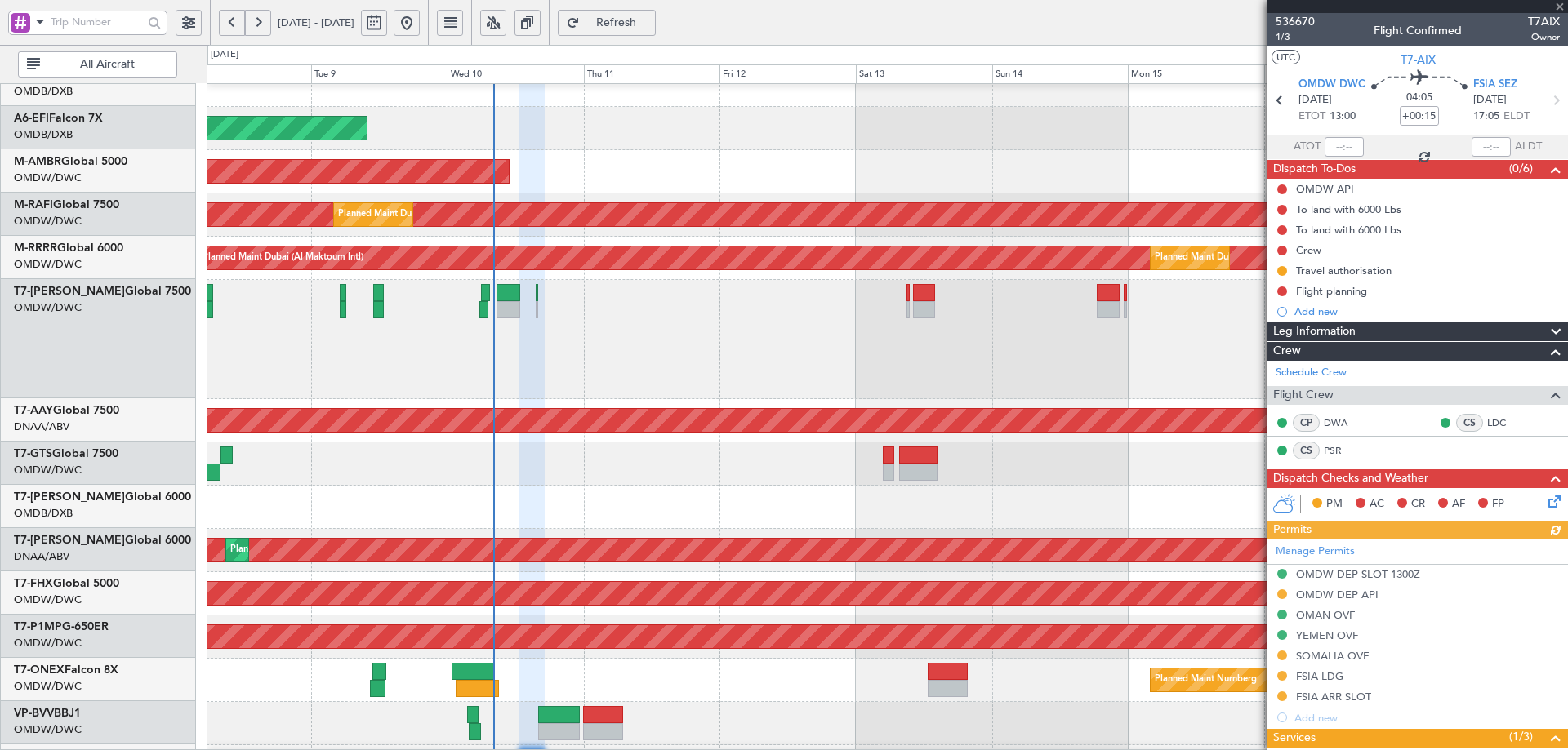
scroll to position [107, 0]
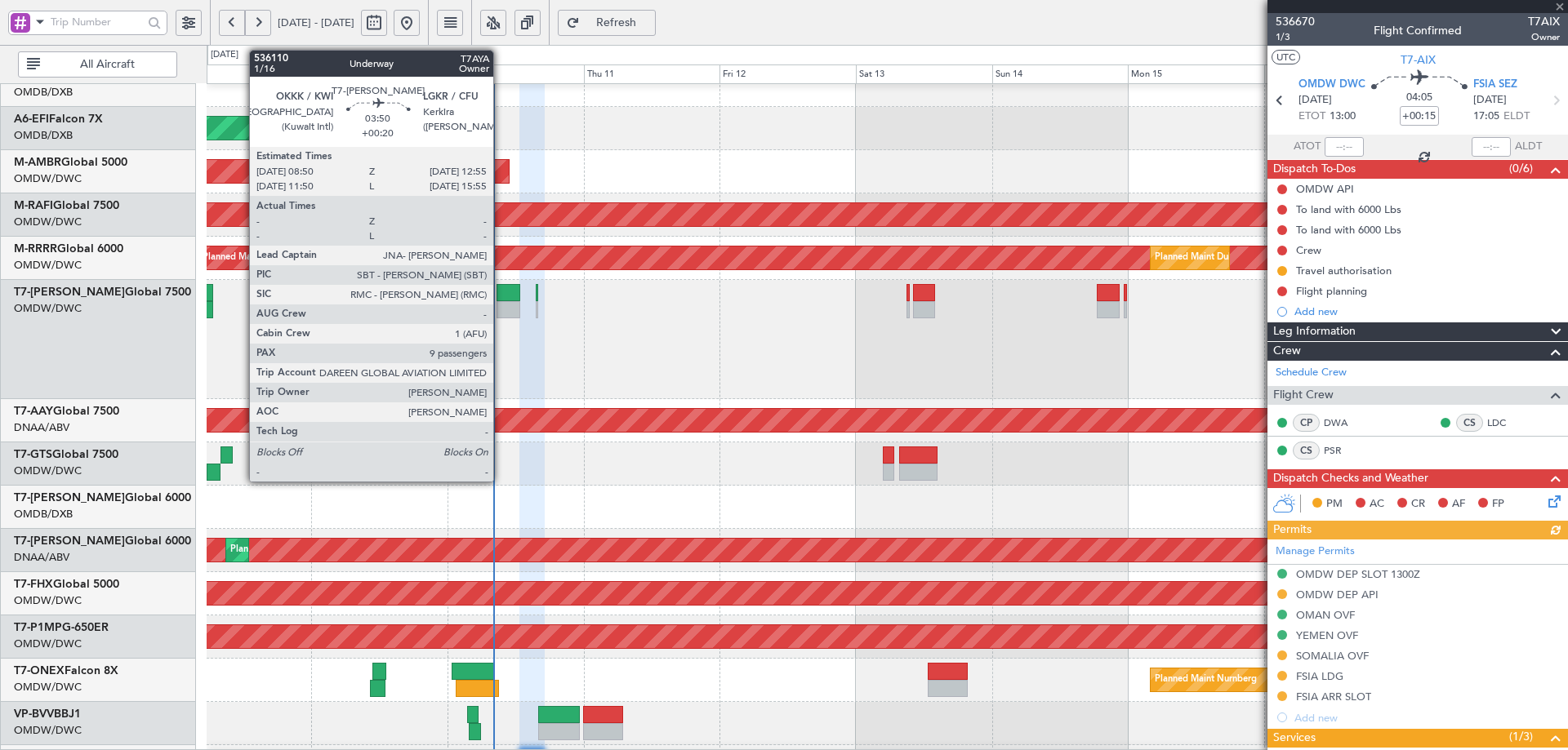
click at [510, 301] on div at bounding box center [508, 310] width 24 height 17
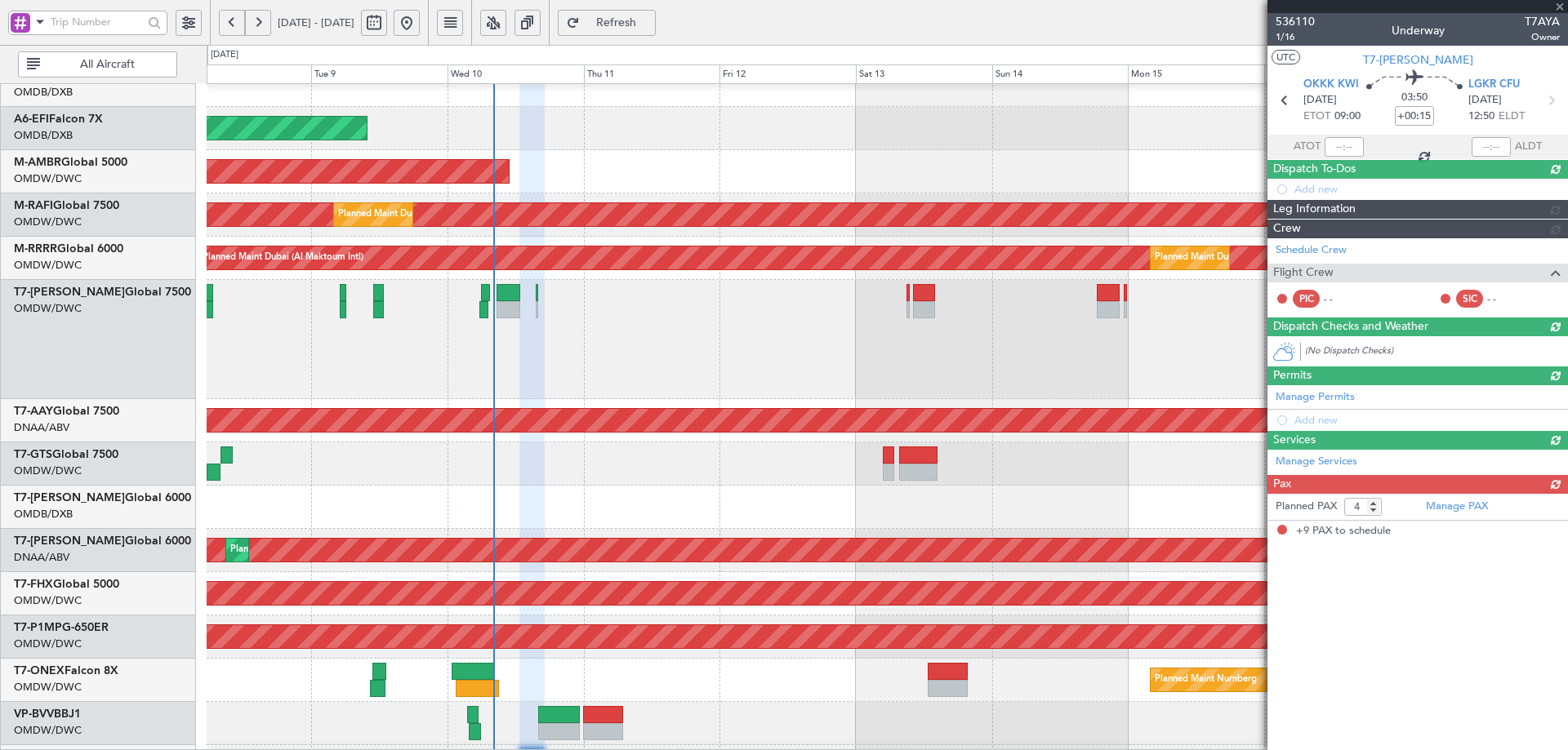
type input "+00:20"
type input "9"
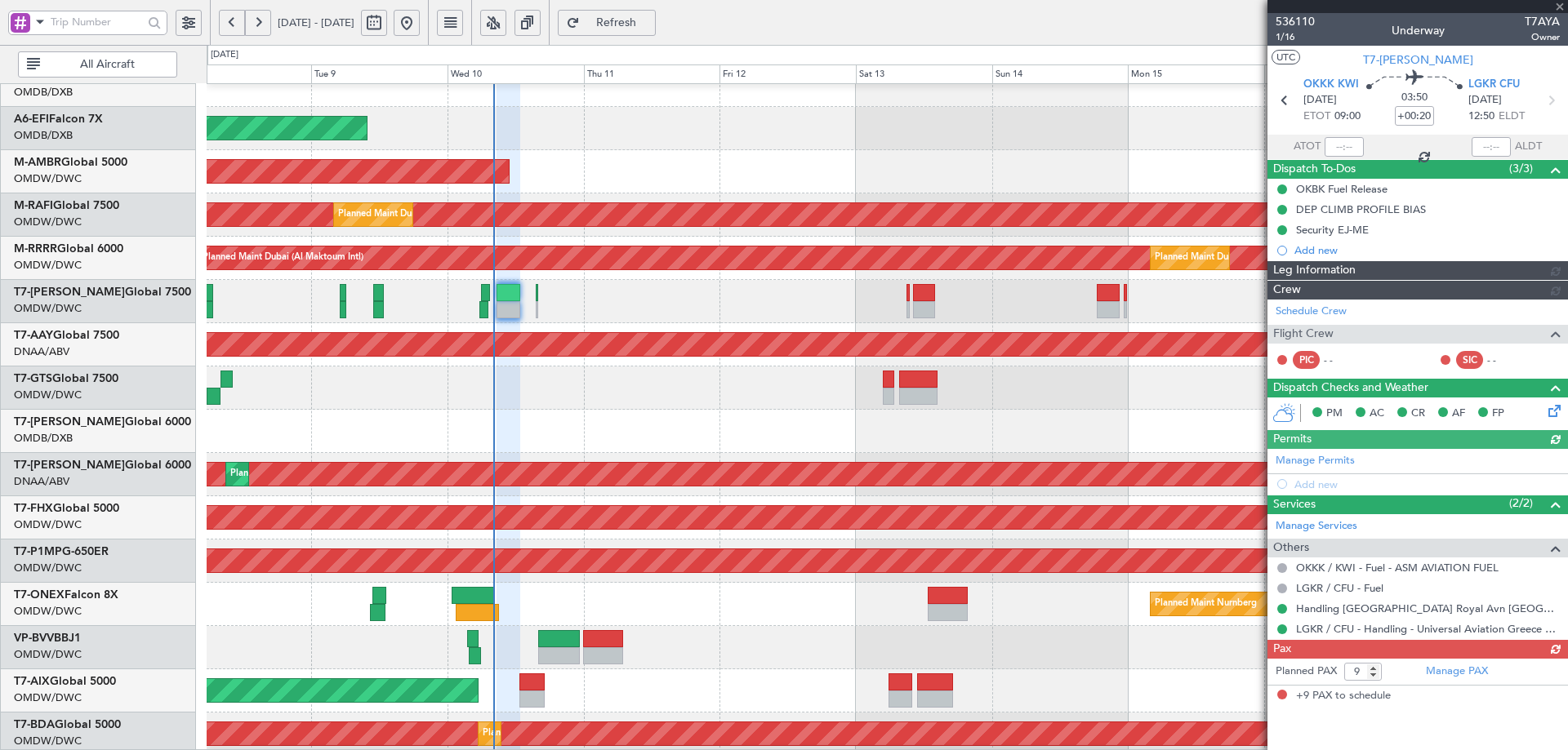
type input "[PERSON_NAME] ([PERSON_NAME])"
type input "7243"
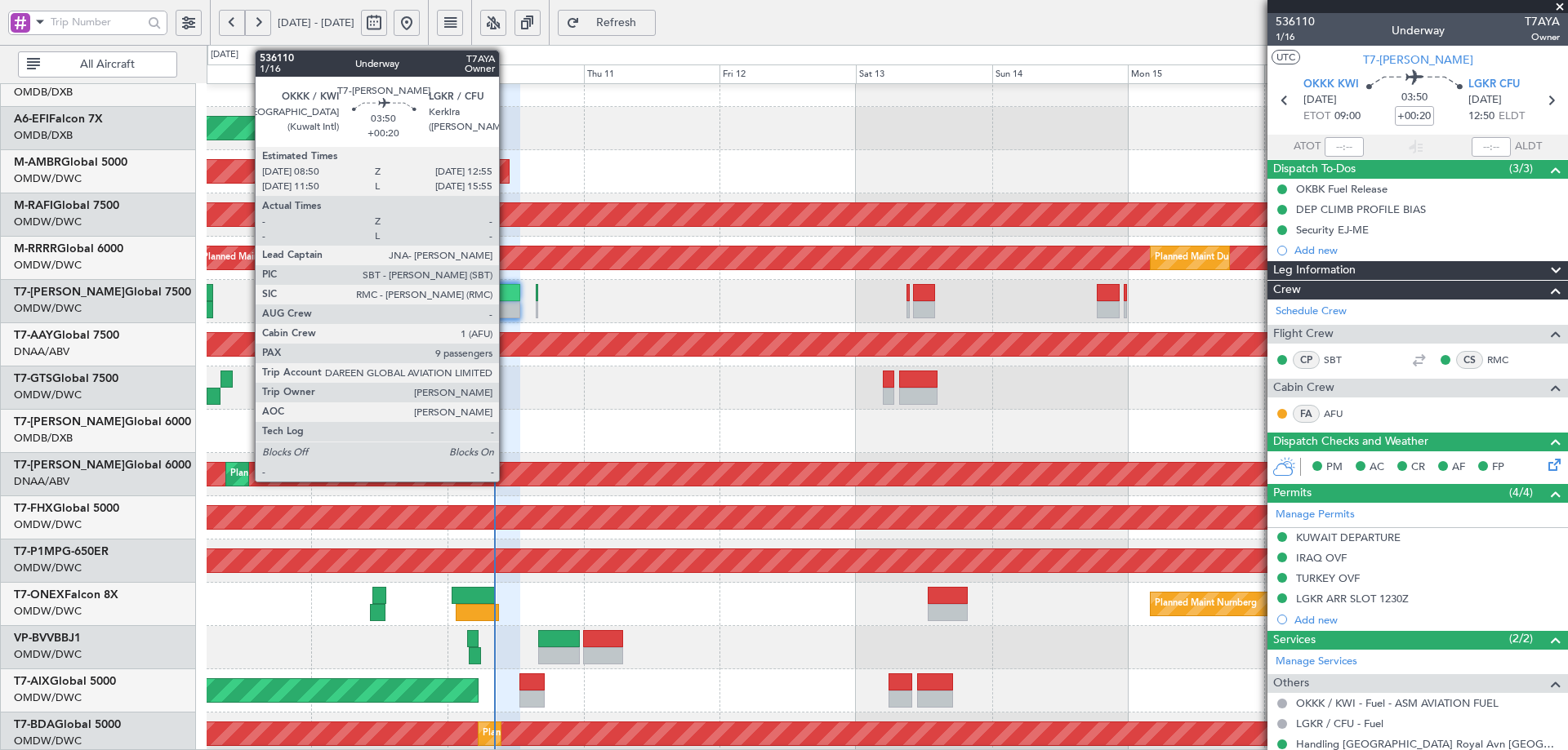
click at [507, 290] on div at bounding box center [508, 293] width 24 height 17
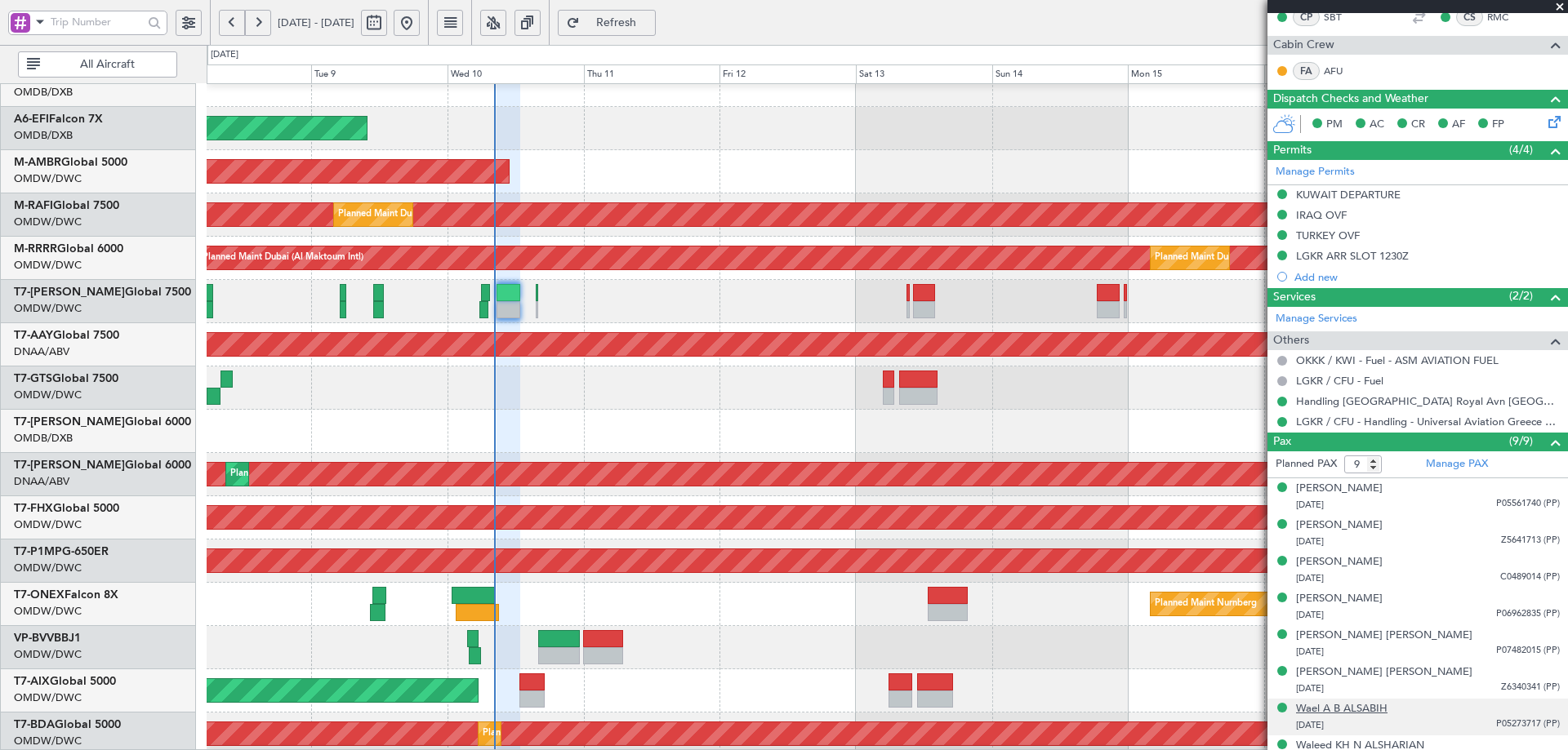
scroll to position [401, 0]
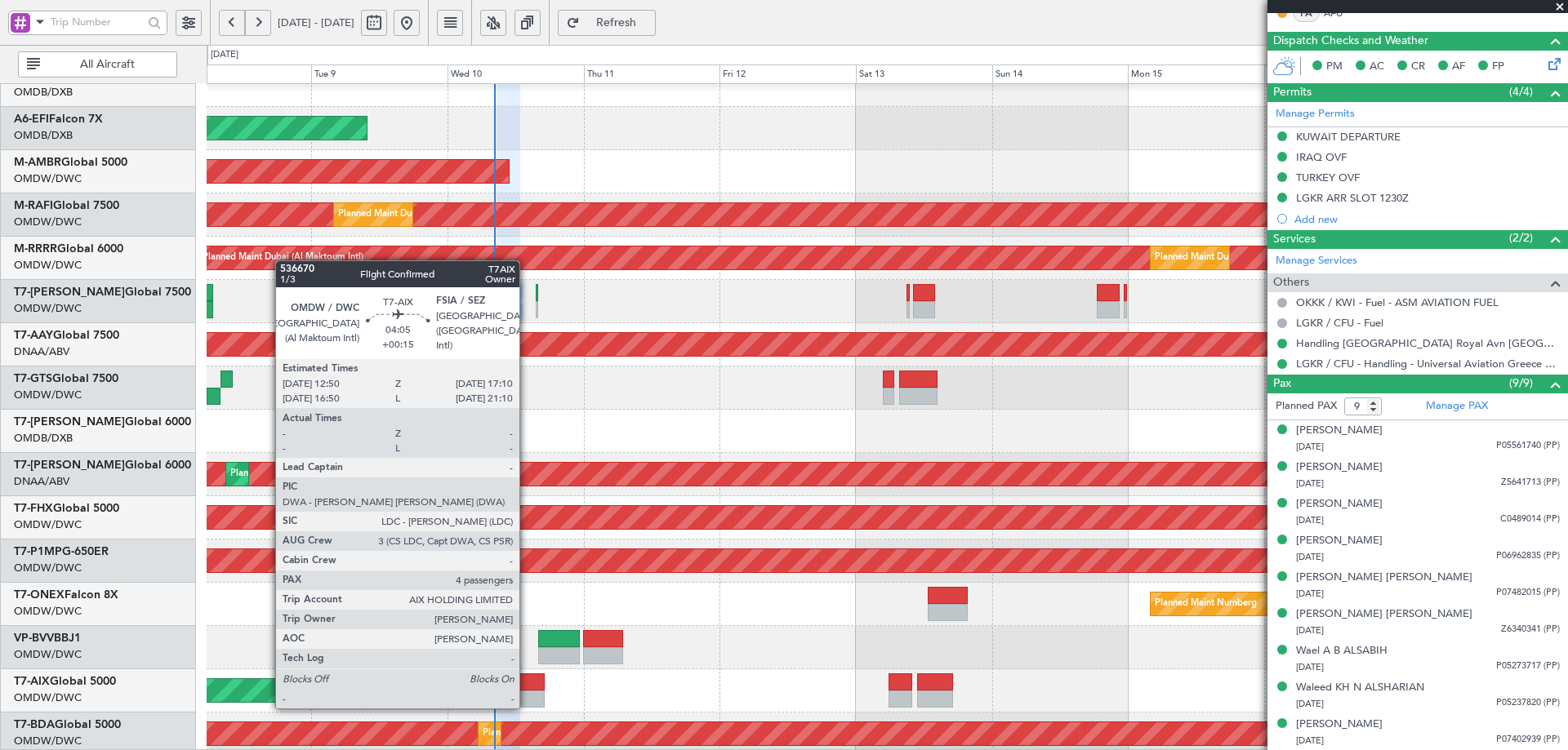
click at [528, 690] on div at bounding box center [532, 682] width 26 height 17
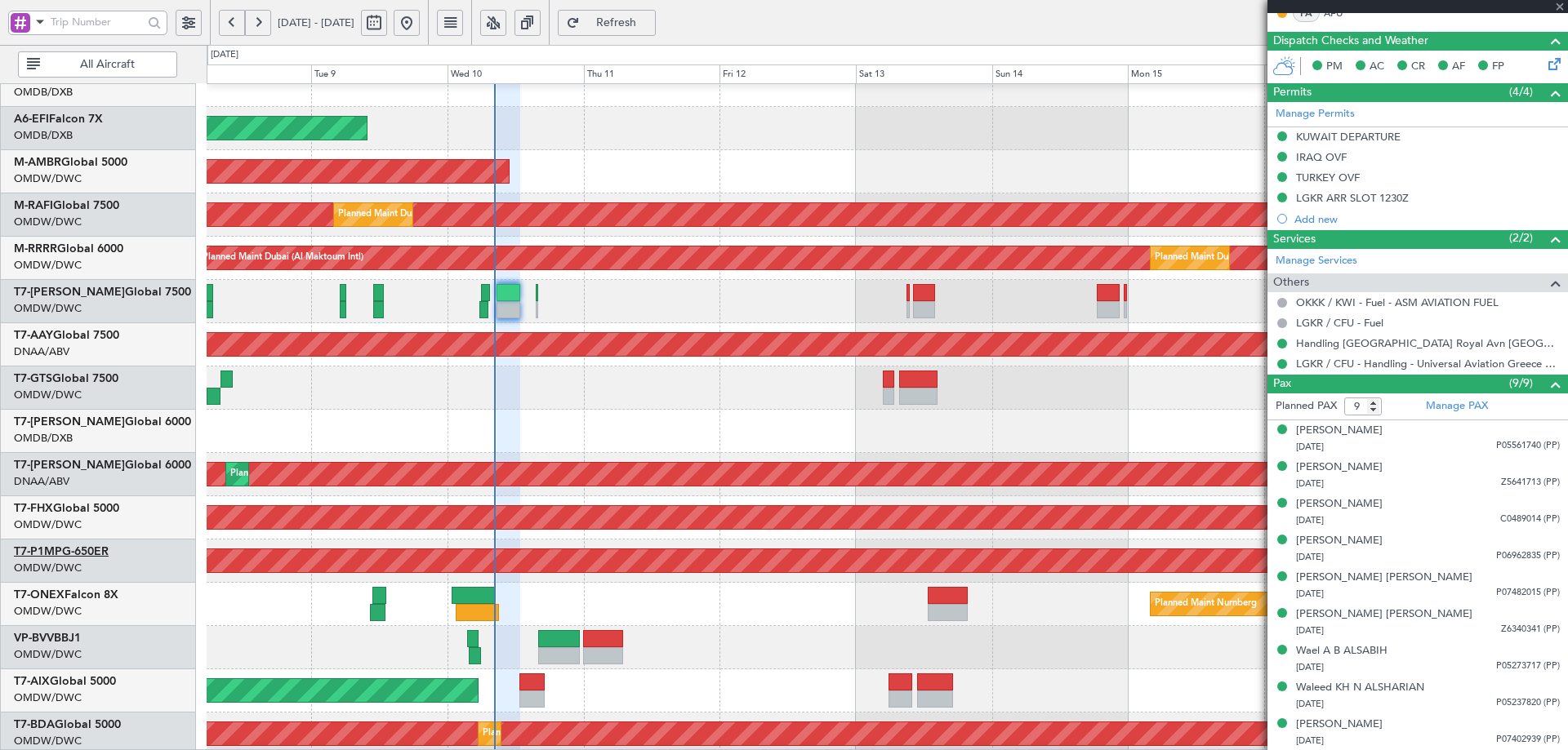
type input "+00:15"
type input "4"
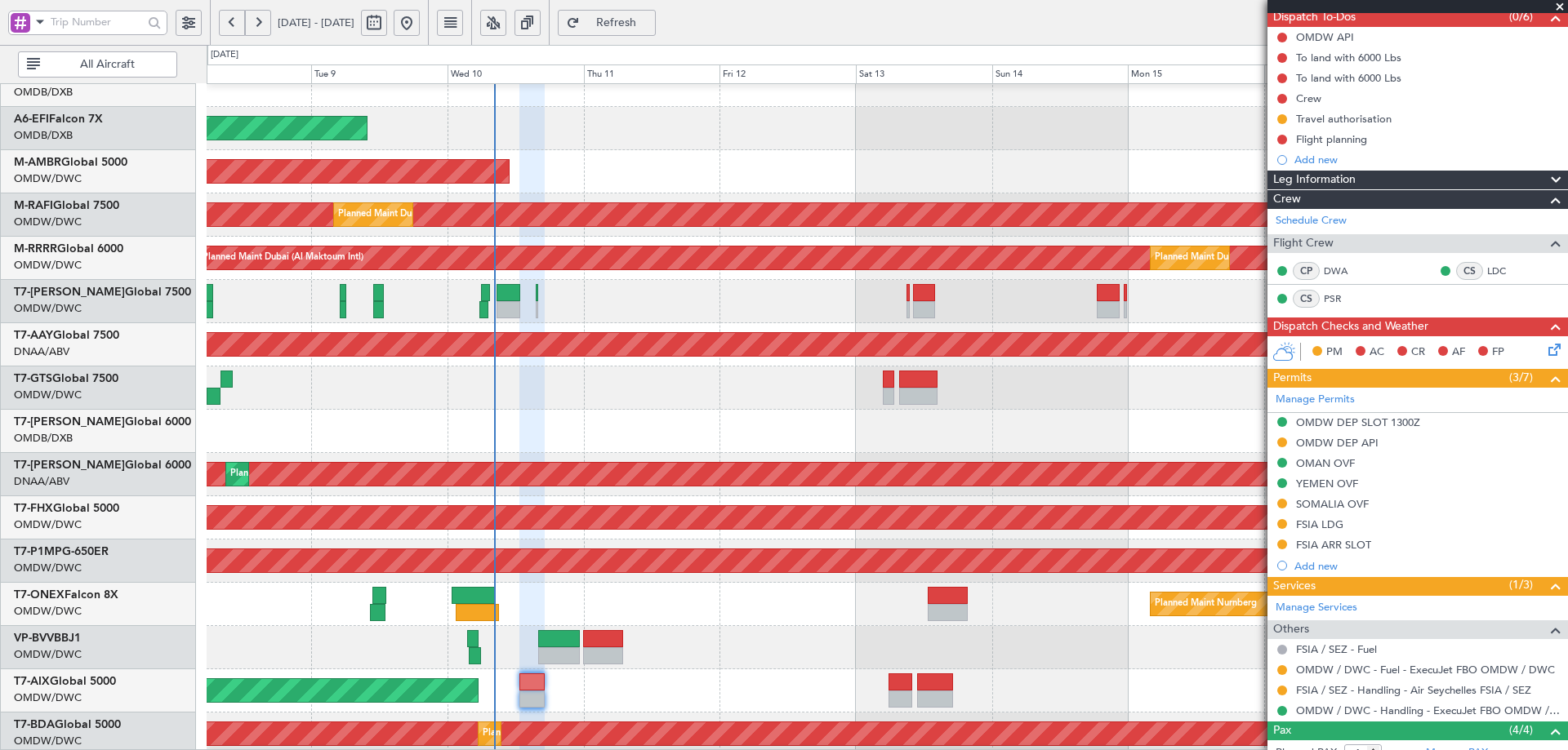
scroll to position [245, 0]
